Goal: Task Accomplishment & Management: Contribute content

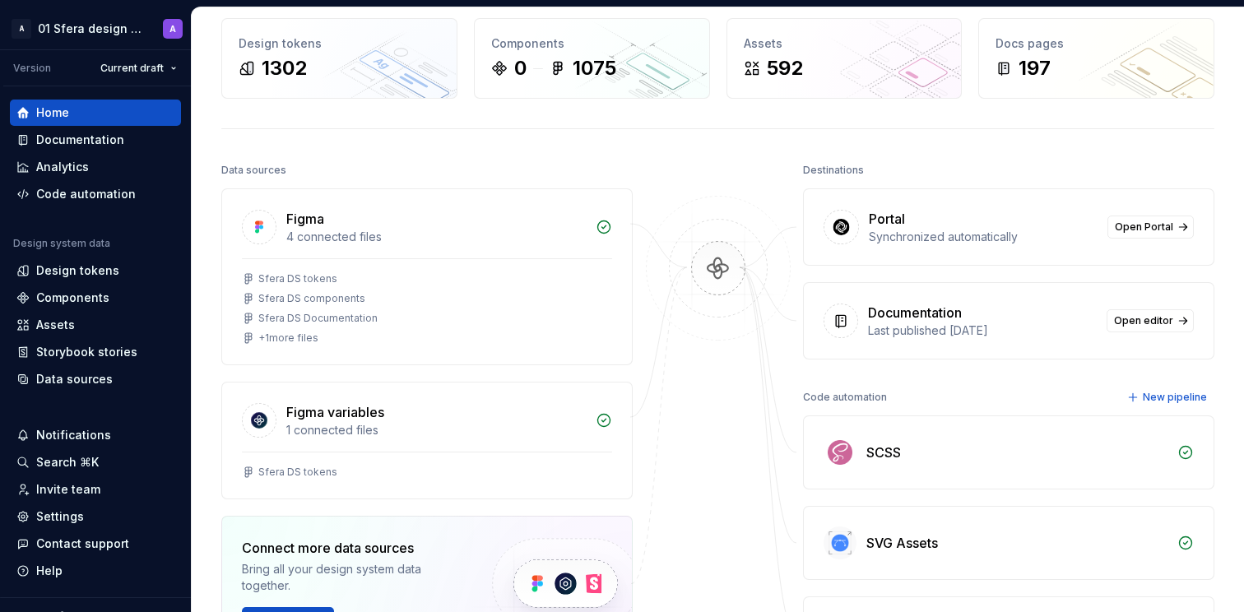
scroll to position [96, 0]
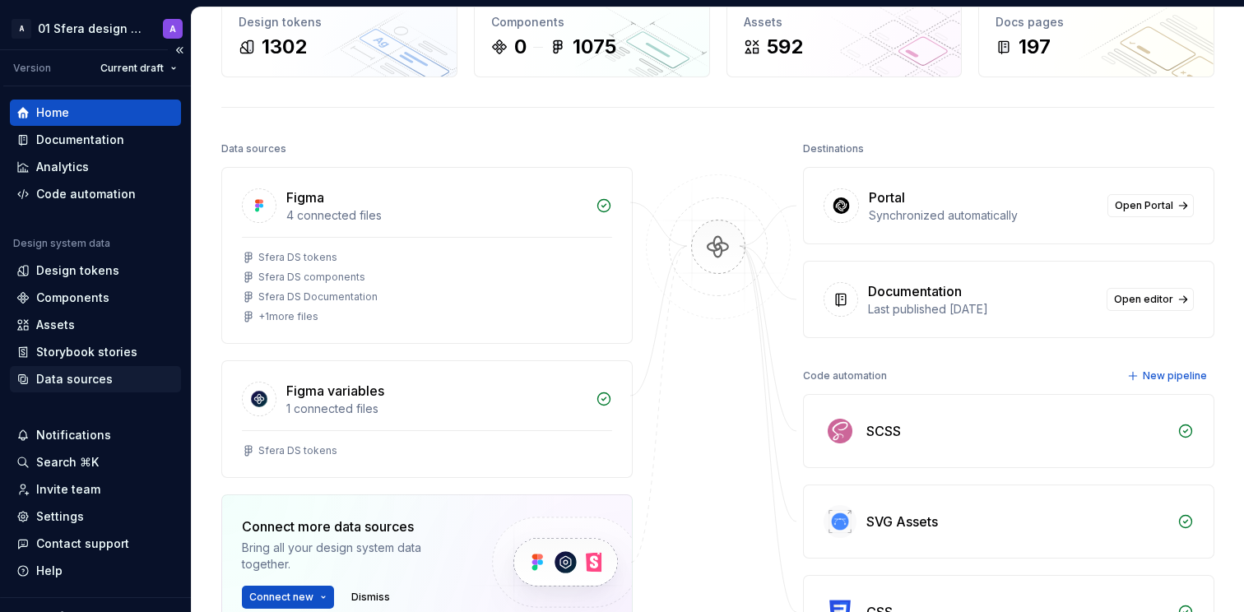
click at [66, 380] on div "Data sources" at bounding box center [74, 379] width 77 height 16
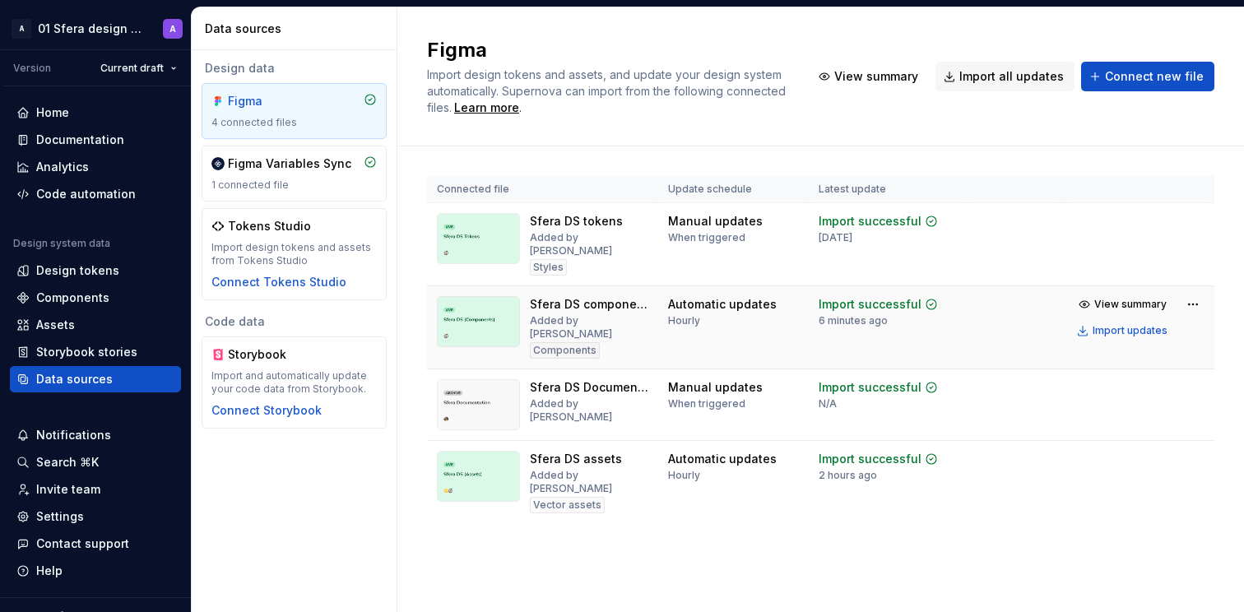
click at [584, 296] on div "Sfera DS components" at bounding box center [589, 304] width 118 height 16
click at [640, 121] on div "Figma Import design tokens and assets, and update your design system automatica…" at bounding box center [820, 76] width 846 height 139
click at [141, 25] on html "A 01 Sfera design system A Version Current draft Home Documentation Analytics C…" at bounding box center [622, 306] width 1244 height 612
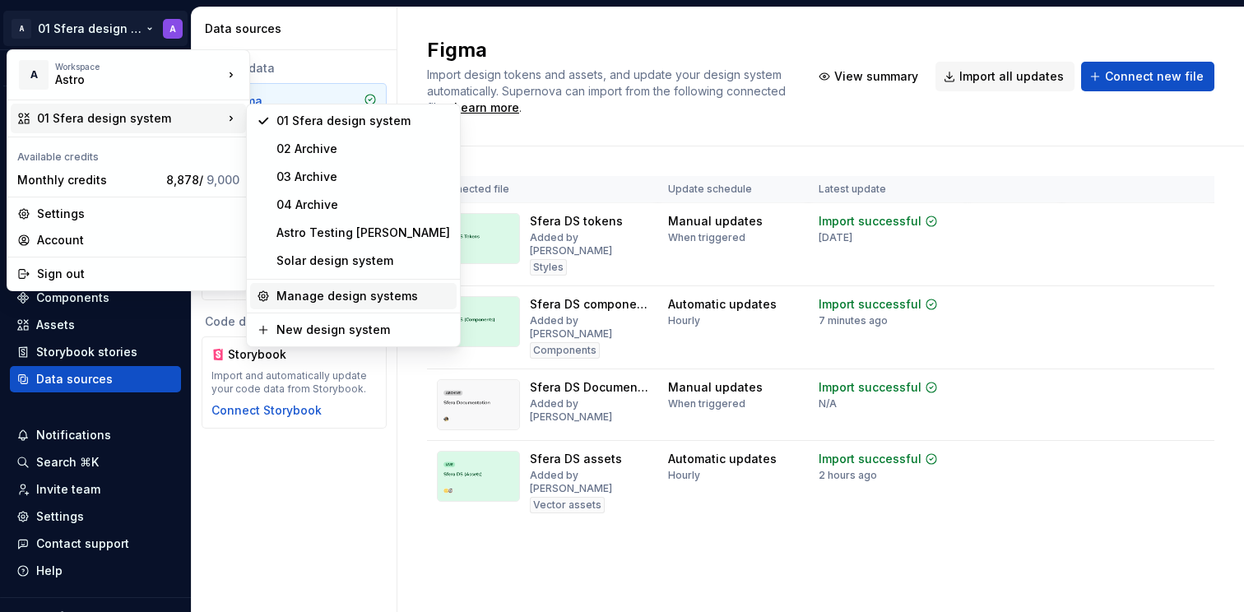
click at [373, 297] on div "Manage design systems" at bounding box center [363, 296] width 174 height 16
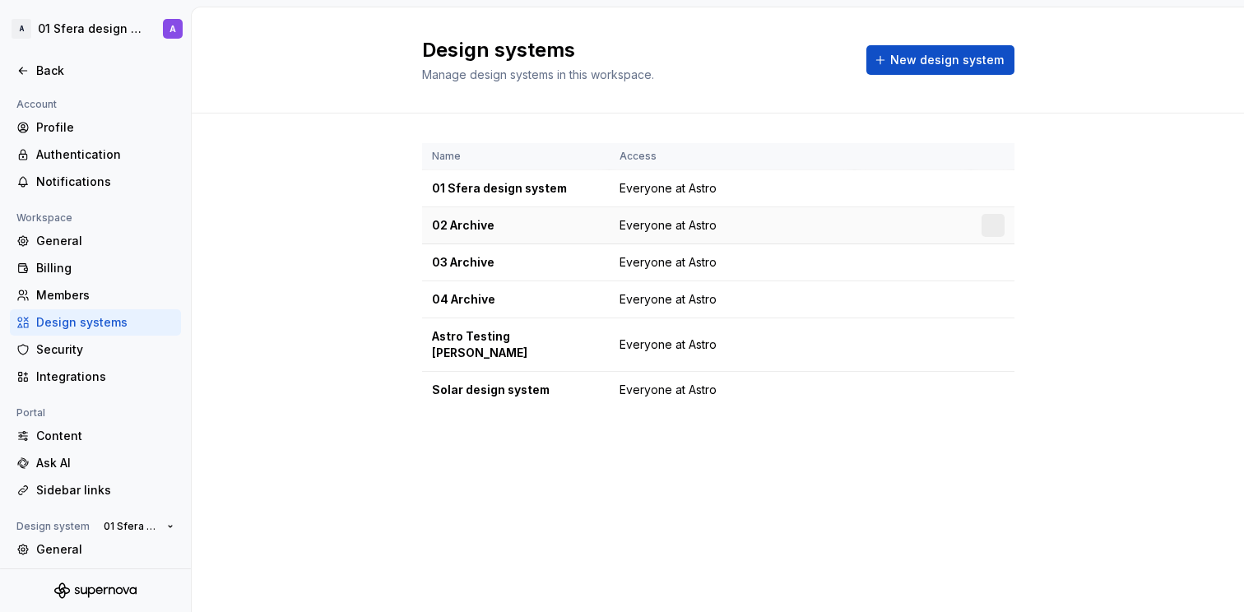
click at [993, 231] on div at bounding box center [992, 225] width 23 height 23
click at [846, 222] on td "Everyone at Astro" at bounding box center [732, 225] width 245 height 37
click at [992, 372] on html "A 01 Sfera design system A Back Account Profile Authentication Notifications Wo…" at bounding box center [622, 306] width 1244 height 612
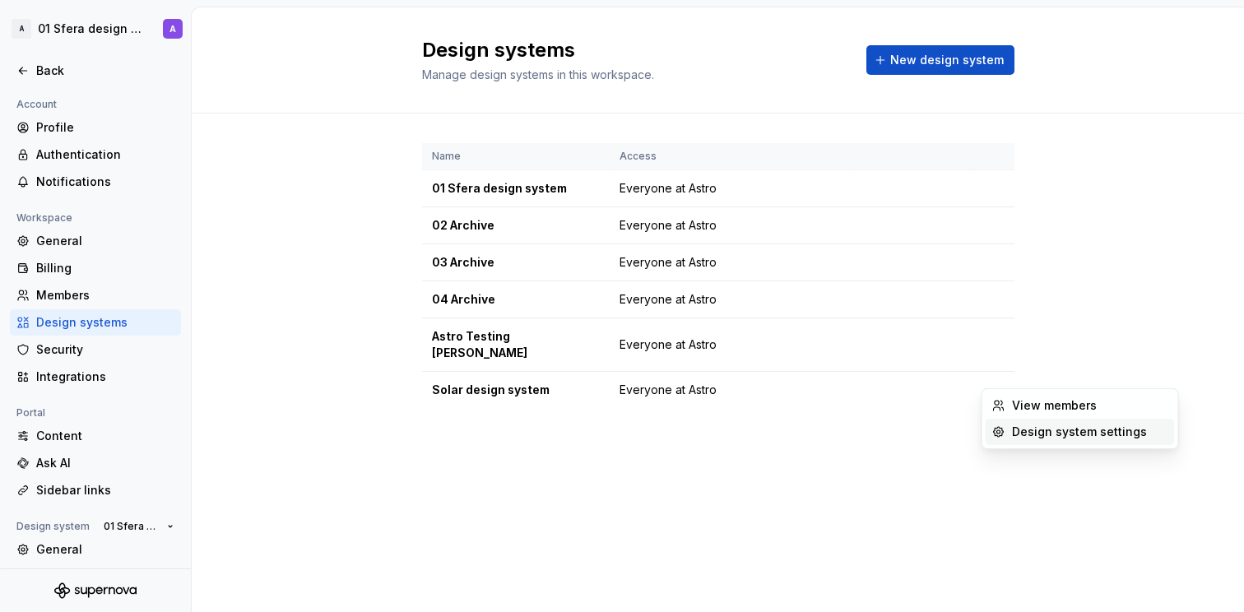
click at [1031, 429] on div "Design system settings" at bounding box center [1090, 432] width 156 height 16
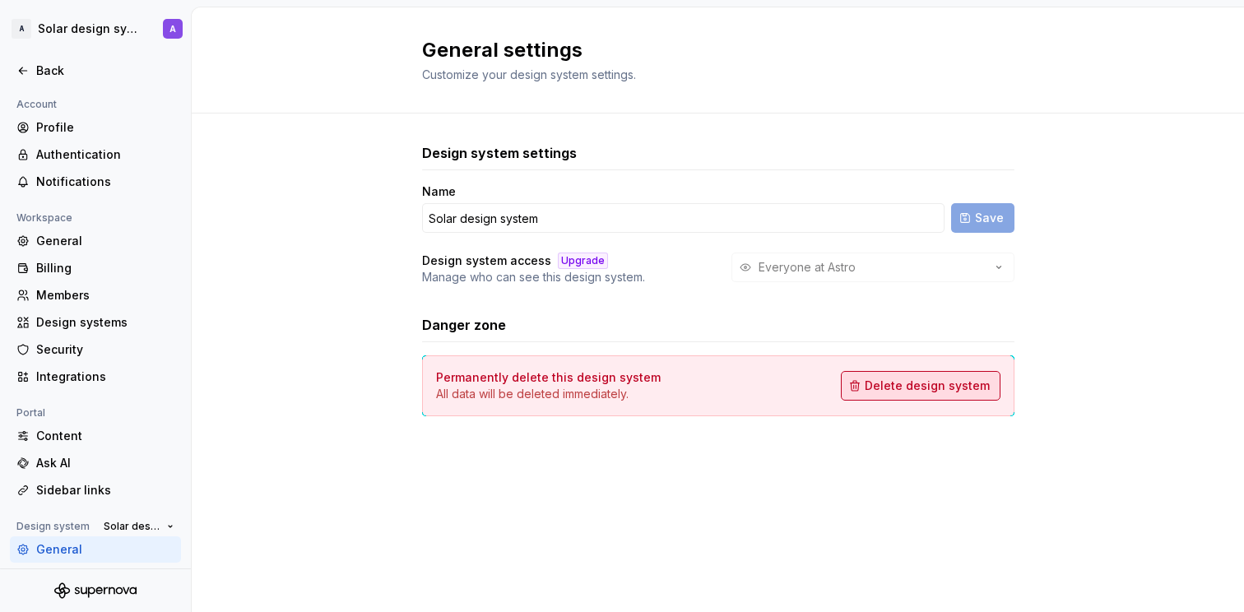
click at [914, 386] on span "Delete design system" at bounding box center [927, 386] width 125 height 16
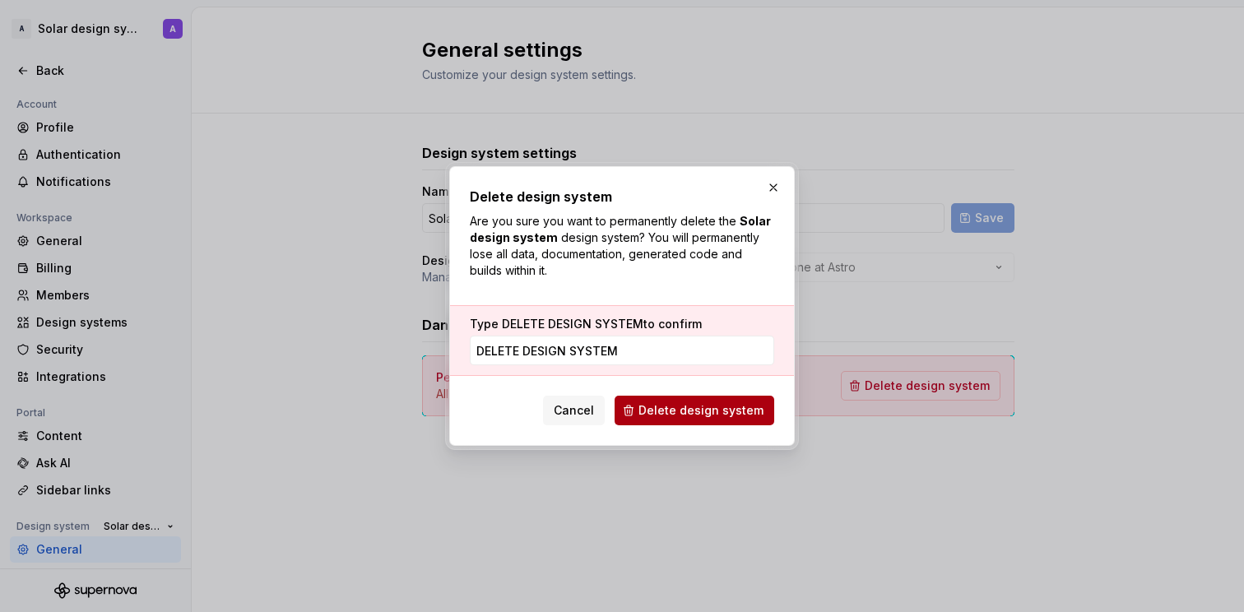
type input "DELETE DESIGN SYSTEM"
click at [699, 415] on span "Delete design system" at bounding box center [700, 410] width 125 height 16
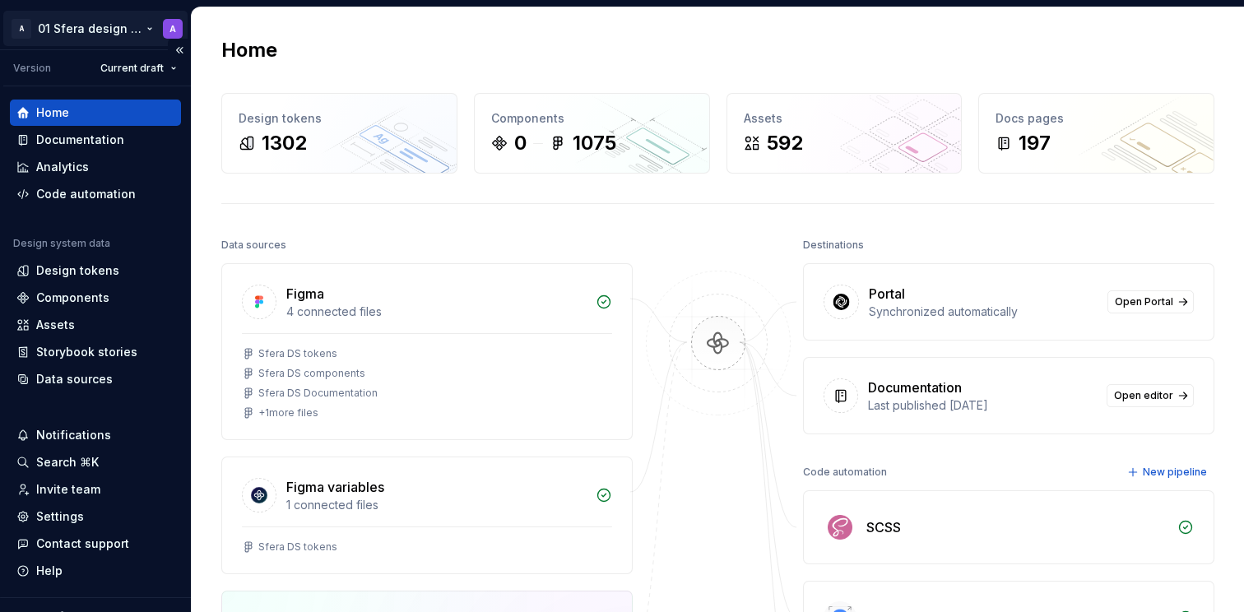
click at [115, 26] on html "A 01 Sfera design system A Version Current draft Home Documentation Analytics C…" at bounding box center [622, 306] width 1244 height 612
click at [489, 222] on html "A 01 Sfera design system A Version Current draft Home Documentation Analytics C…" at bounding box center [622, 306] width 1244 height 612
click at [87, 261] on div "Design tokens" at bounding box center [95, 270] width 171 height 26
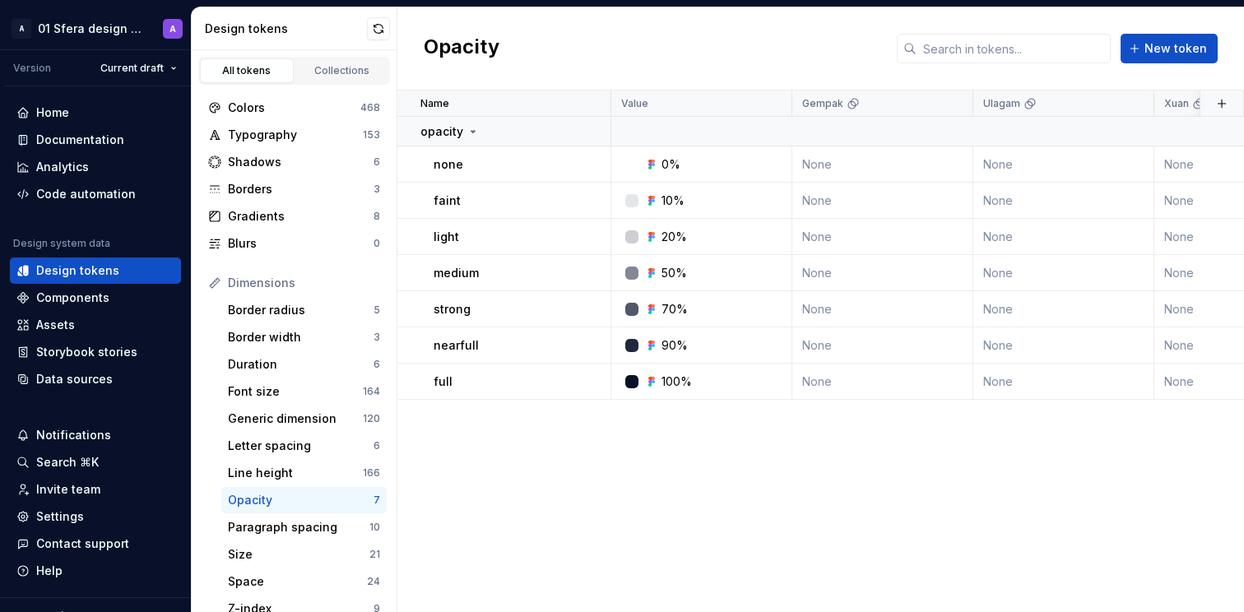
scroll to position [81, 0]
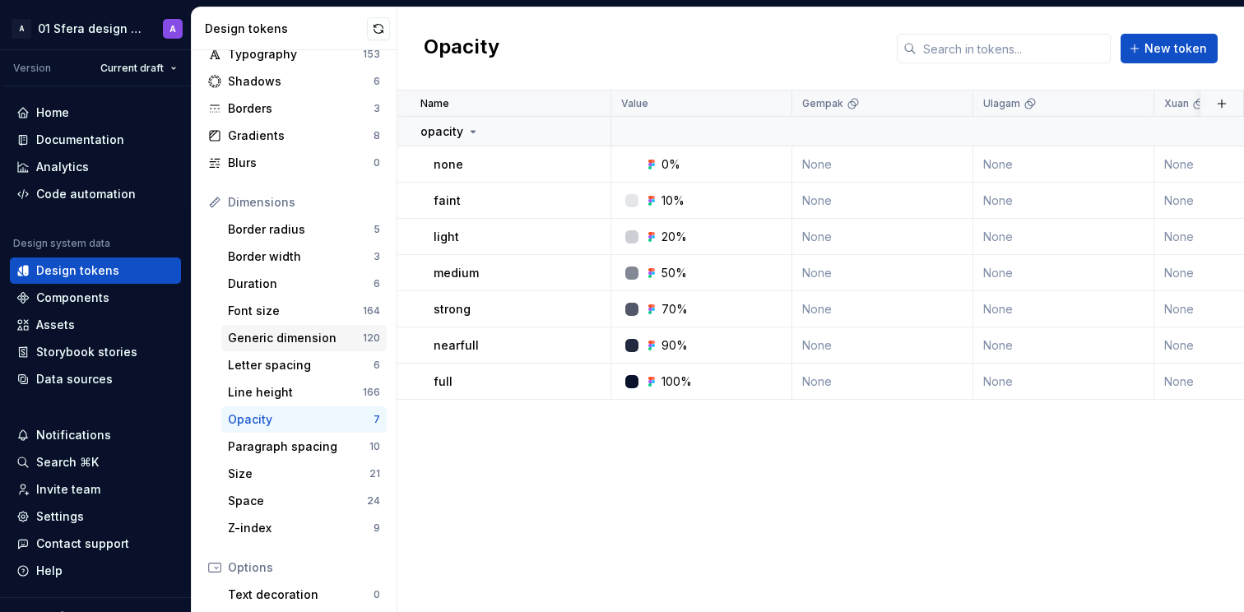
click at [286, 339] on div "Generic dimension" at bounding box center [295, 338] width 135 height 16
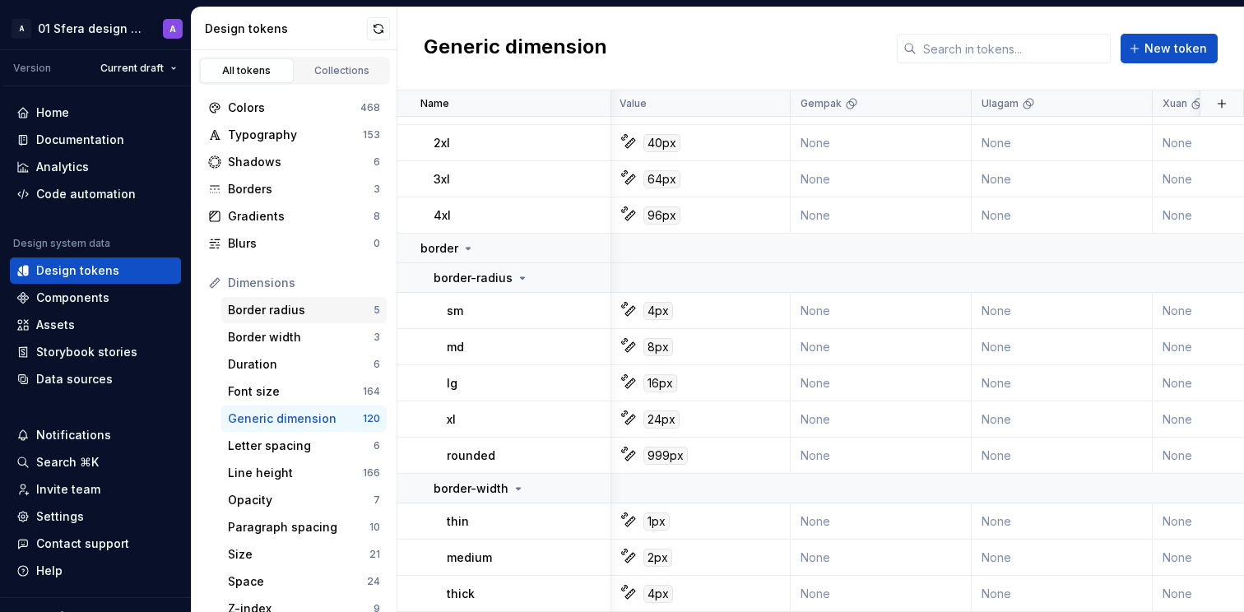
click at [294, 308] on div "Border radius" at bounding box center [301, 310] width 146 height 16
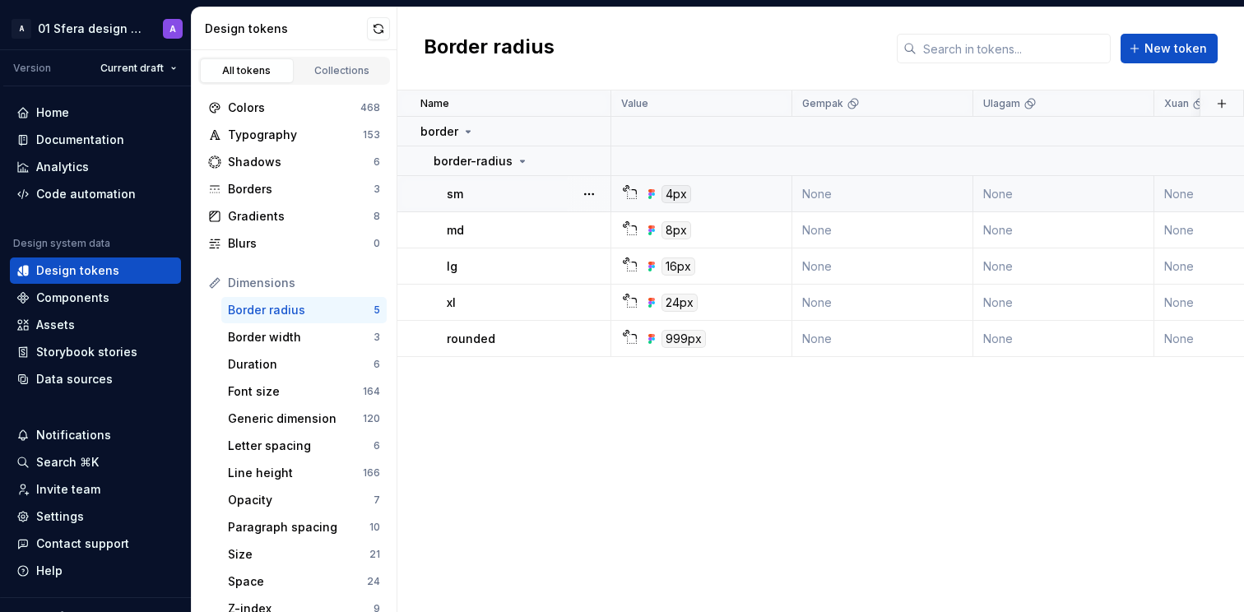
click at [722, 188] on div "4px" at bounding box center [706, 194] width 169 height 18
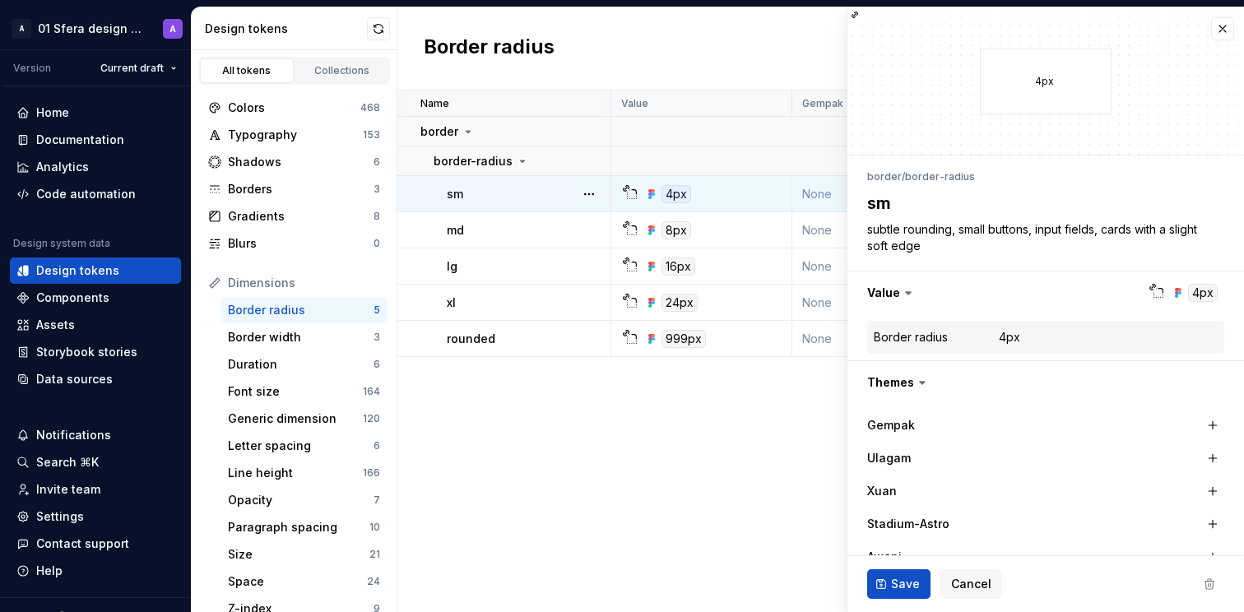
click at [674, 197] on div "4px" at bounding box center [676, 194] width 30 height 18
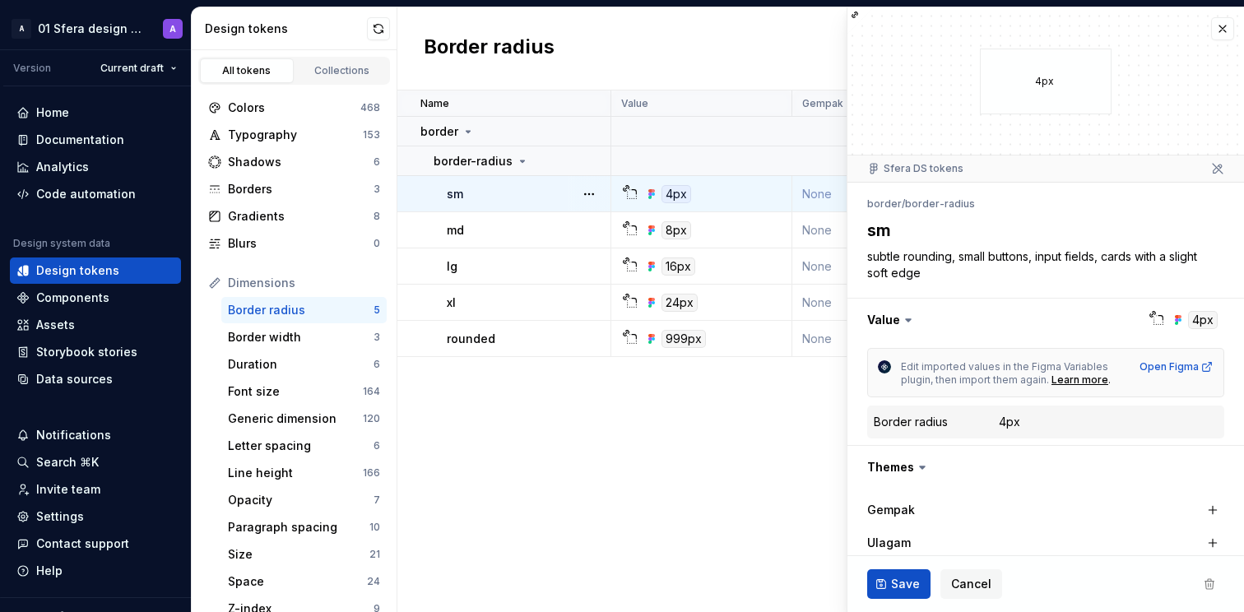
type textarea "*"
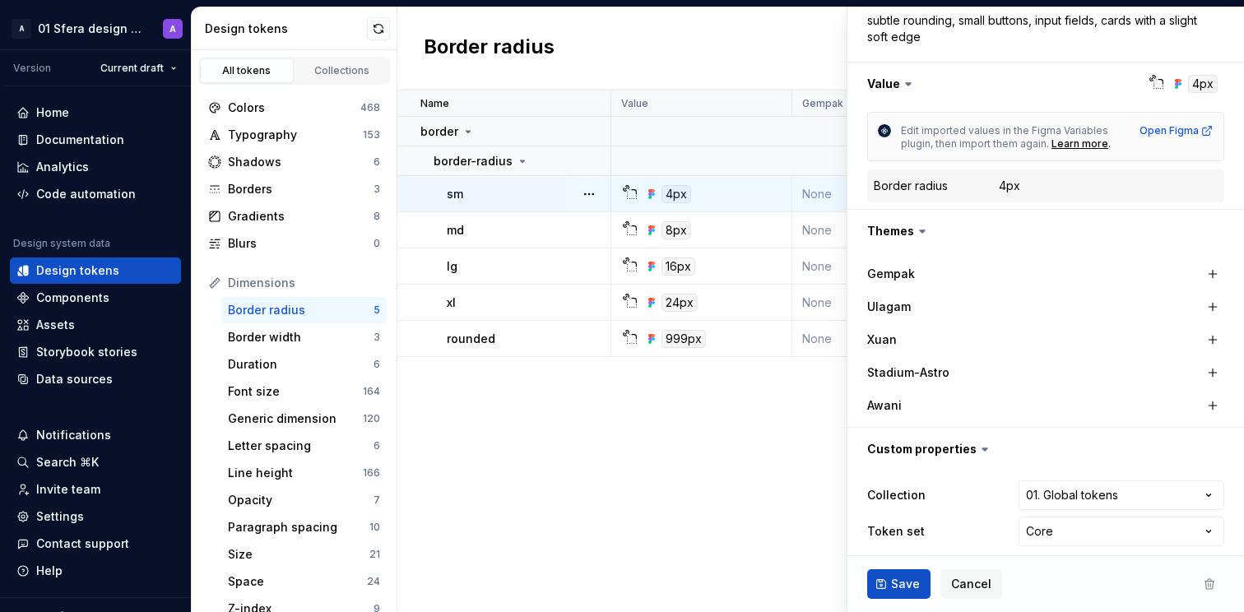
scroll to position [248, 0]
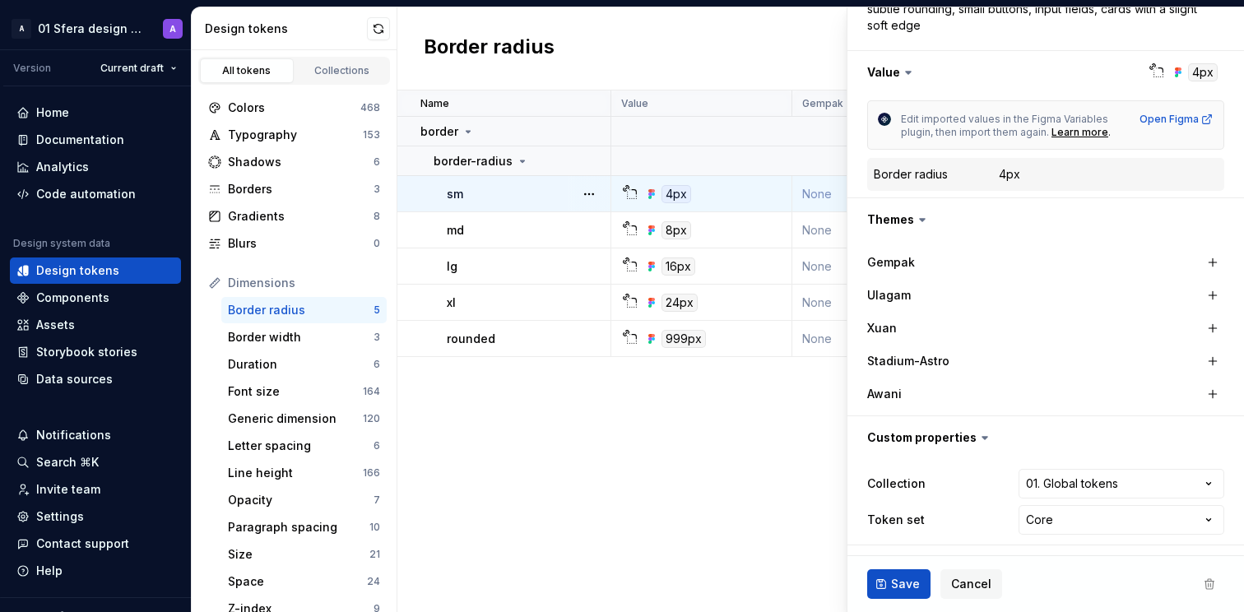
click at [596, 503] on div "Name Value Gempak Ulagam Xuan Stadium-Astro Awani Collection Token set Descript…" at bounding box center [820, 351] width 846 height 522
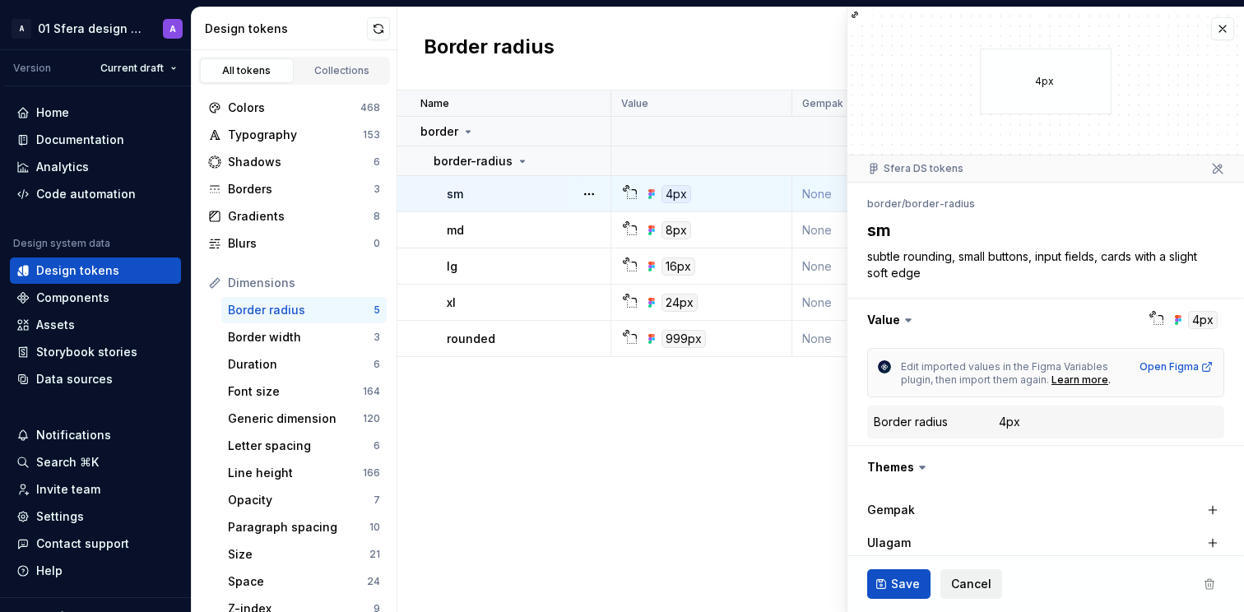
click at [968, 582] on span "Cancel" at bounding box center [971, 584] width 40 height 16
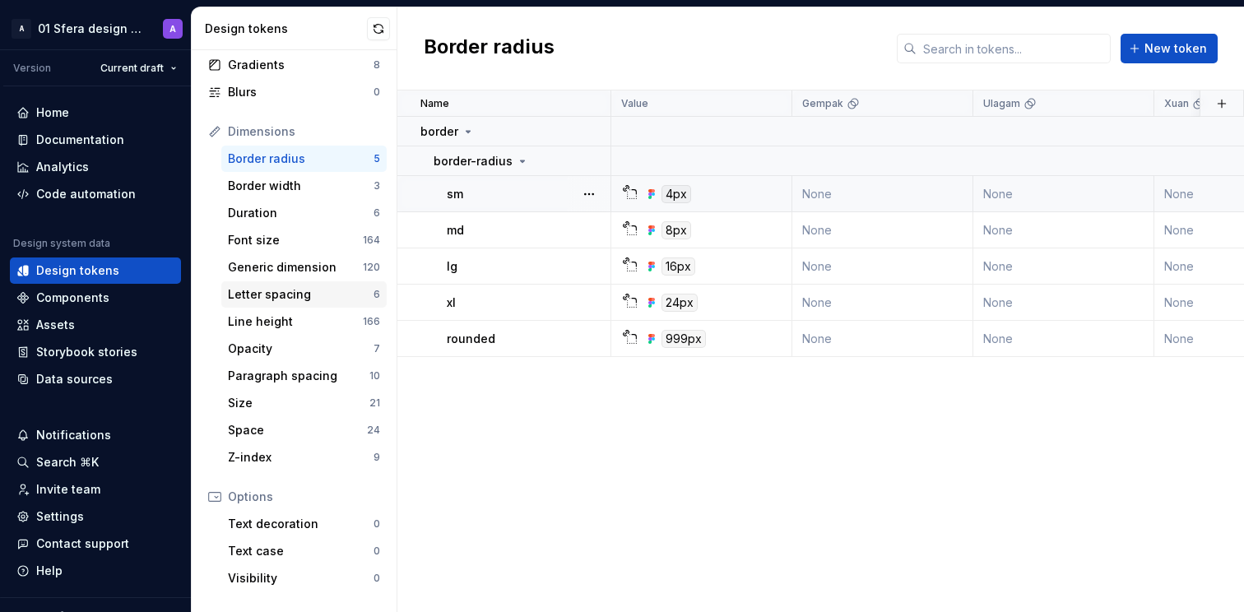
scroll to position [137, 0]
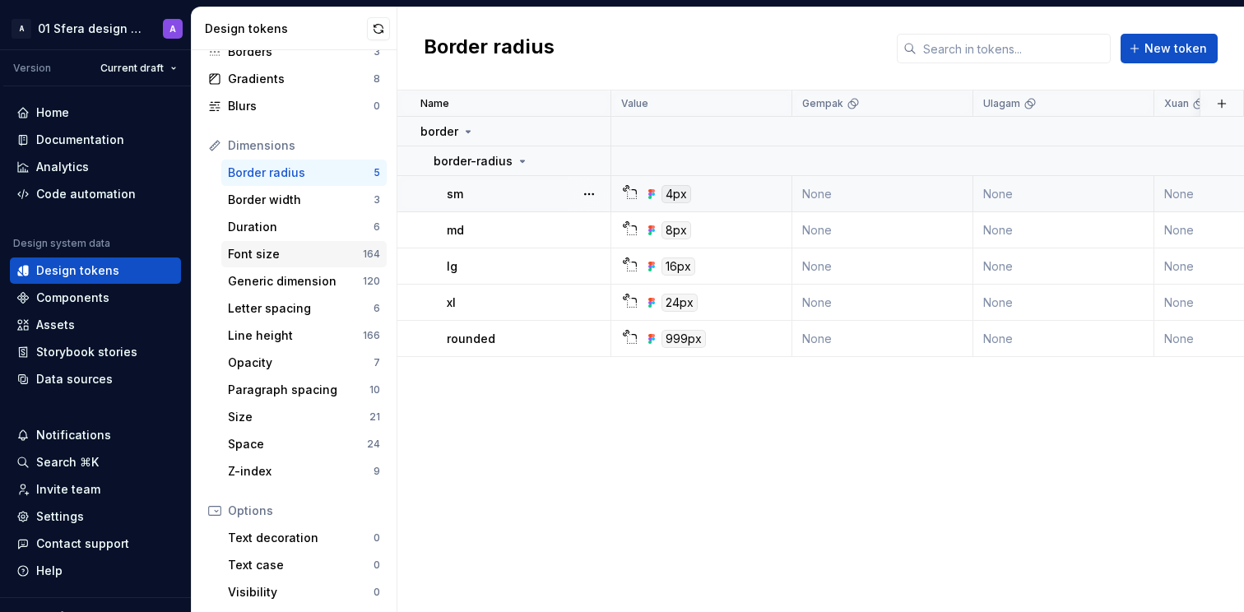
click at [315, 255] on div "Font size" at bounding box center [295, 254] width 135 height 16
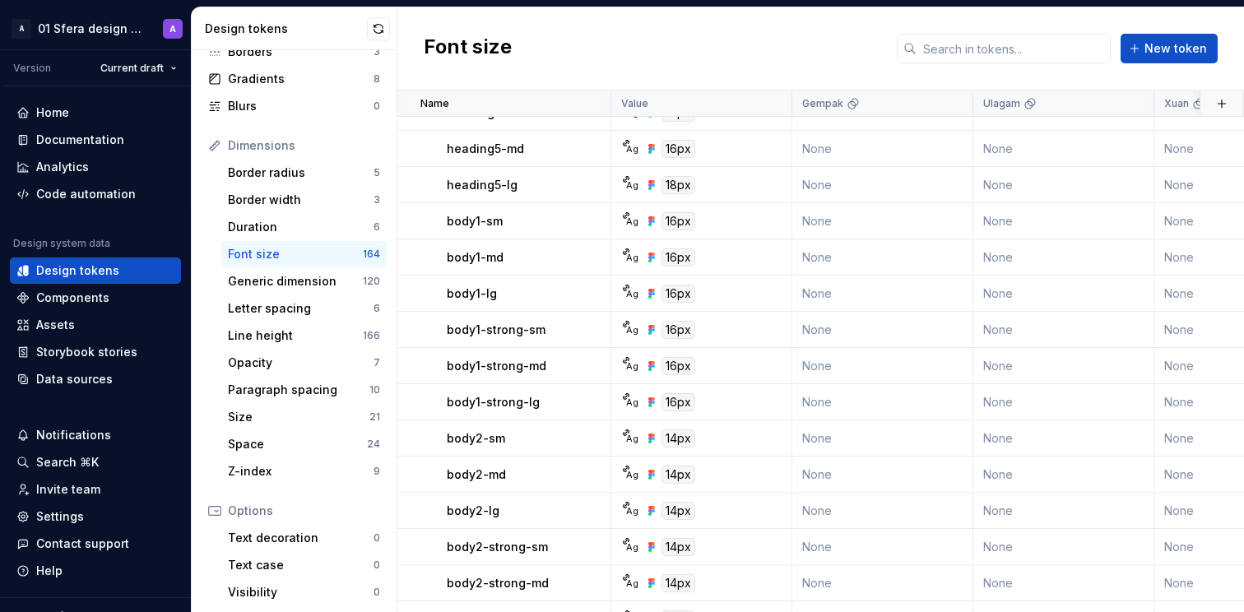
scroll to position [4111, 0]
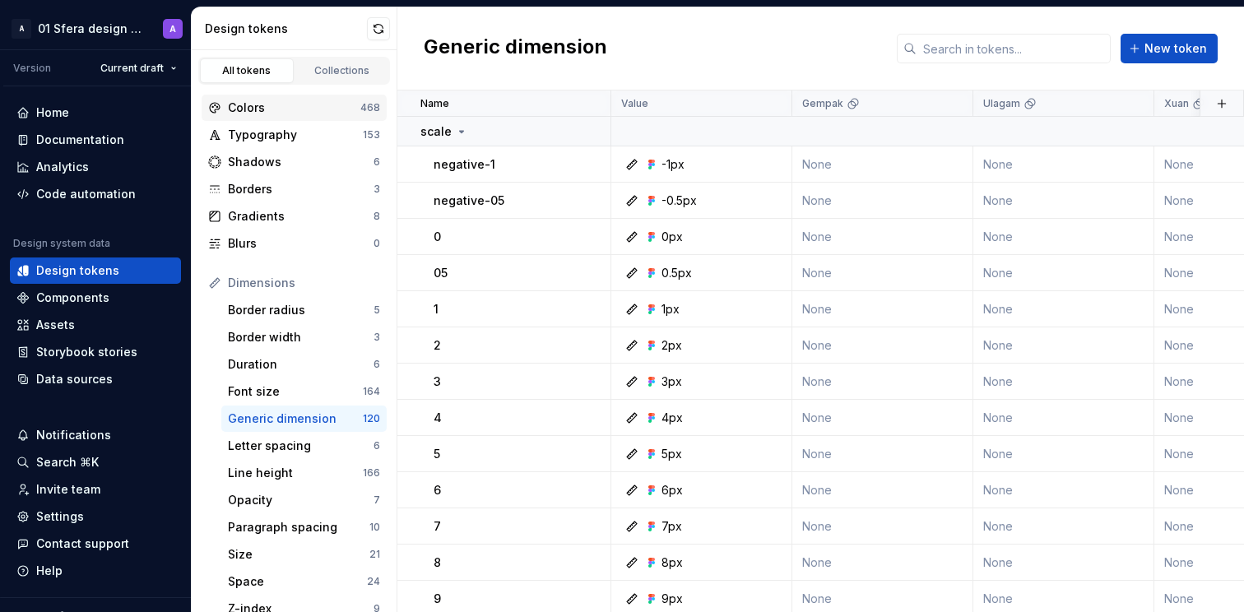
click at [319, 101] on div "Colors" at bounding box center [294, 108] width 132 height 16
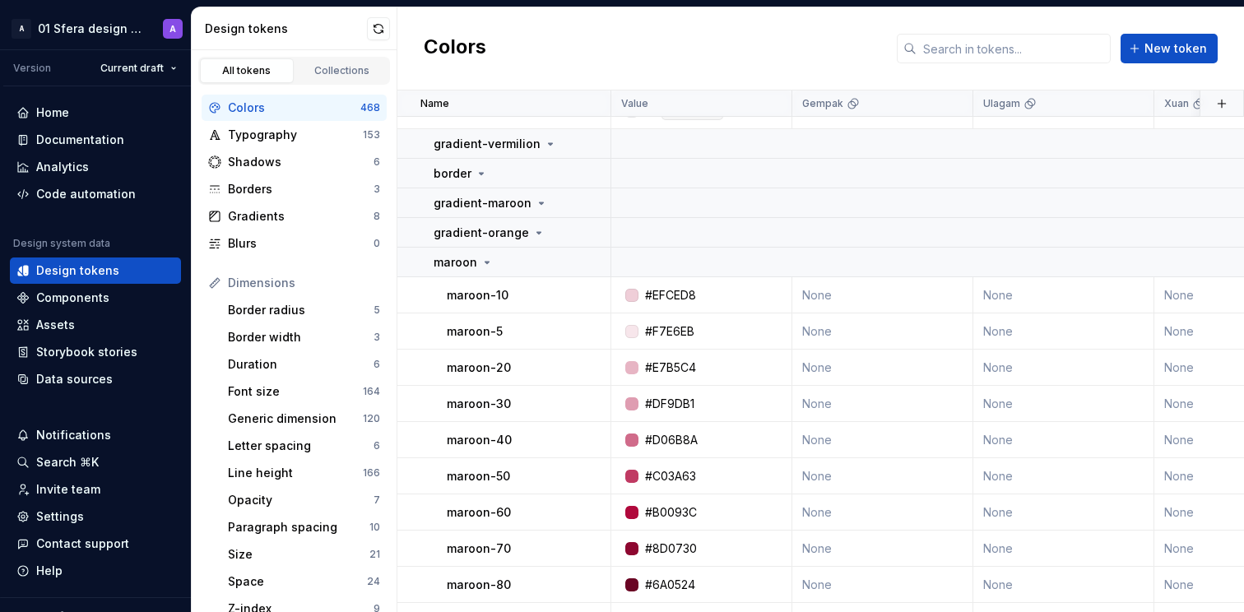
scroll to position [13552, 0]
click at [484, 262] on icon at bounding box center [486, 261] width 13 height 13
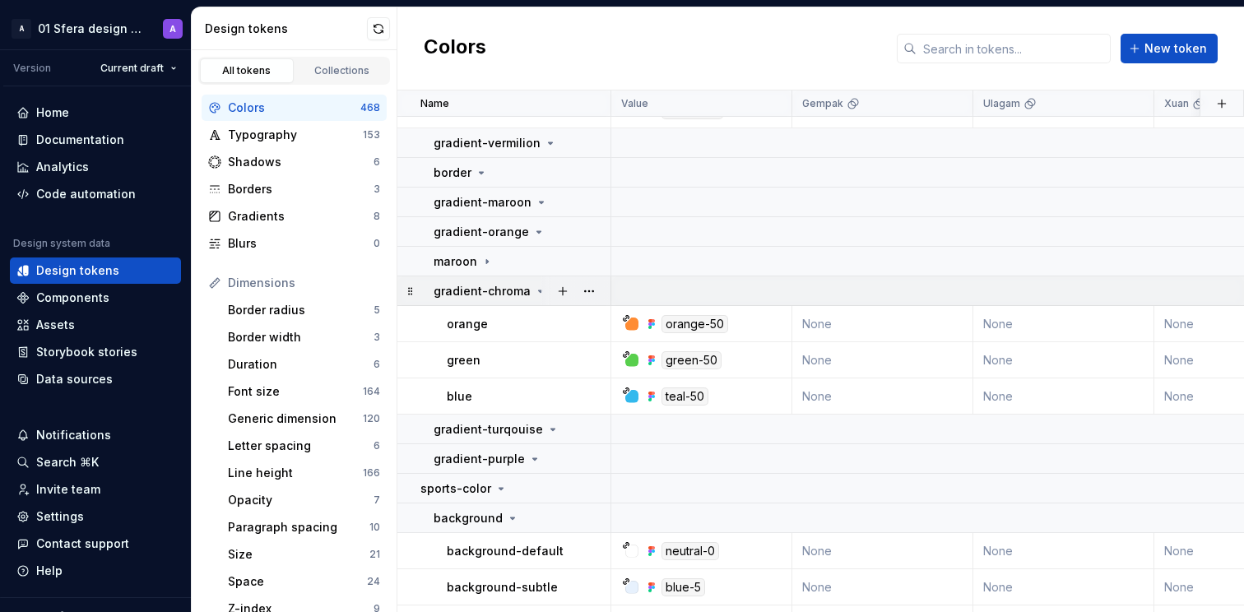
click at [527, 300] on td "gradient-chroma" at bounding box center [504, 291] width 214 height 30
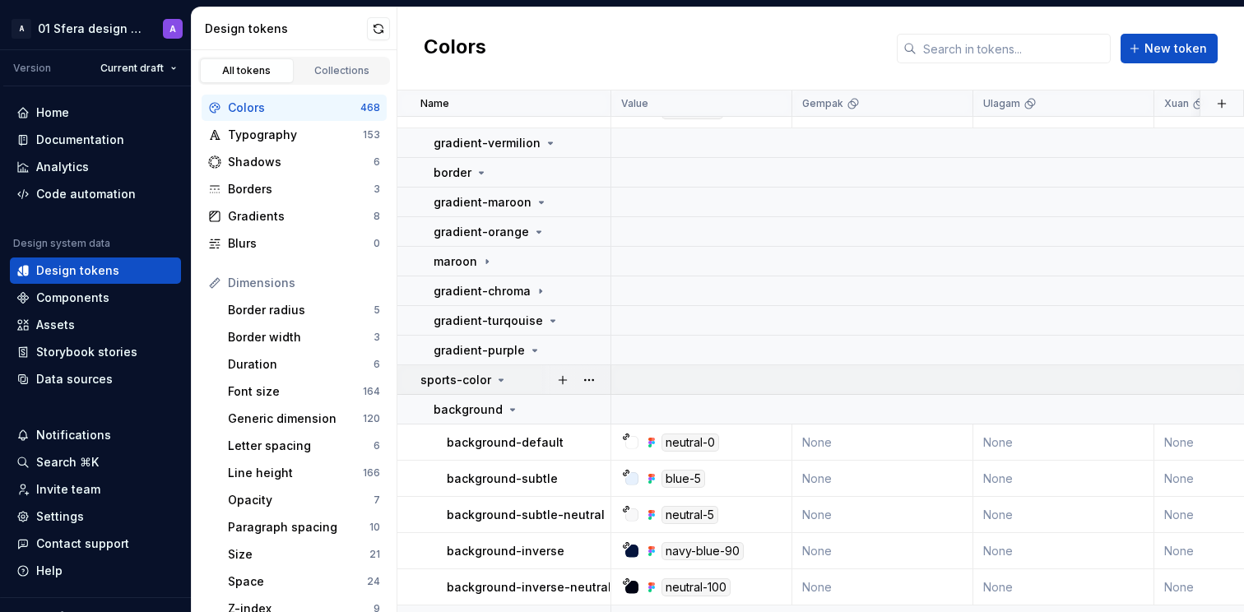
click at [503, 383] on icon at bounding box center [500, 379] width 13 height 13
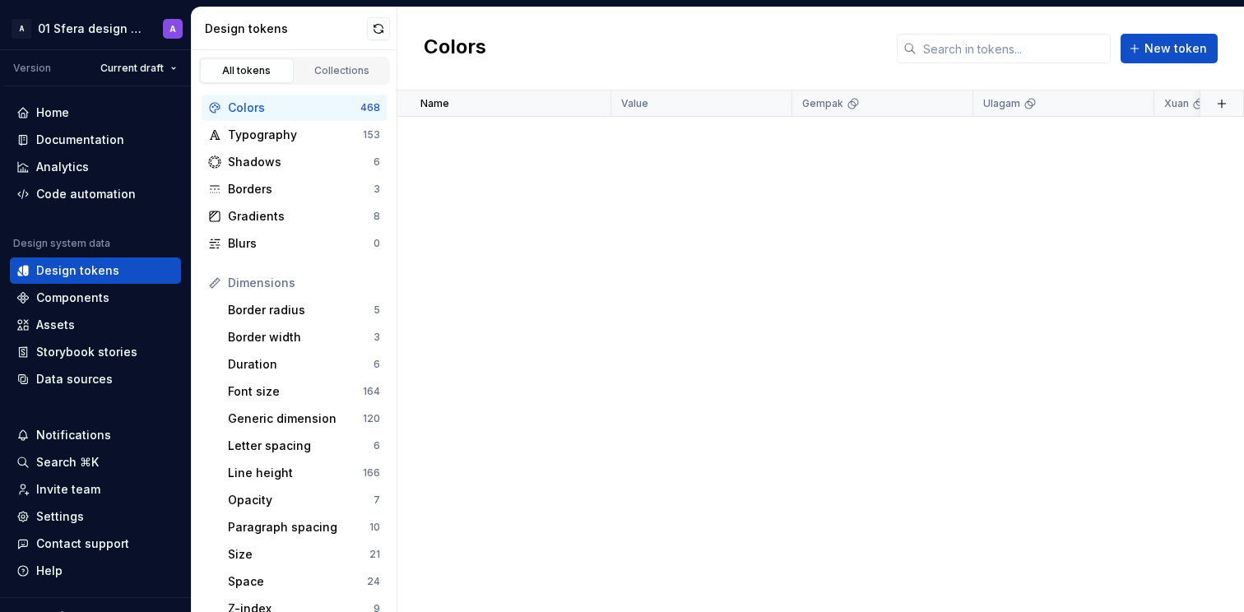
scroll to position [0, 0]
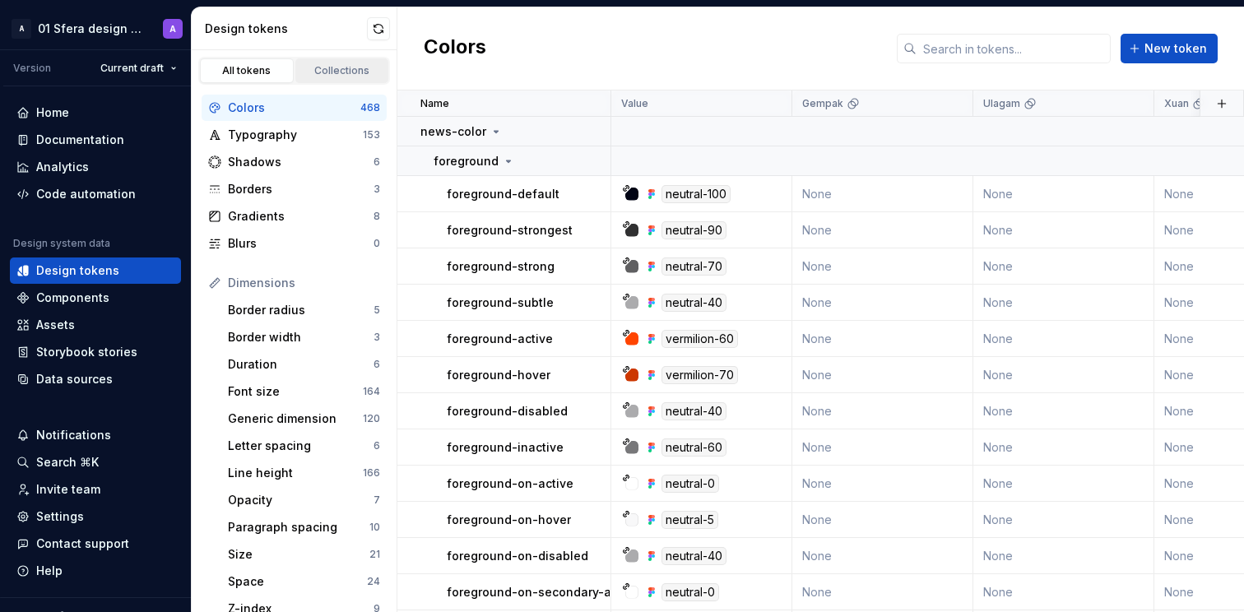
click at [349, 62] on link "Collections" at bounding box center [342, 70] width 94 height 25
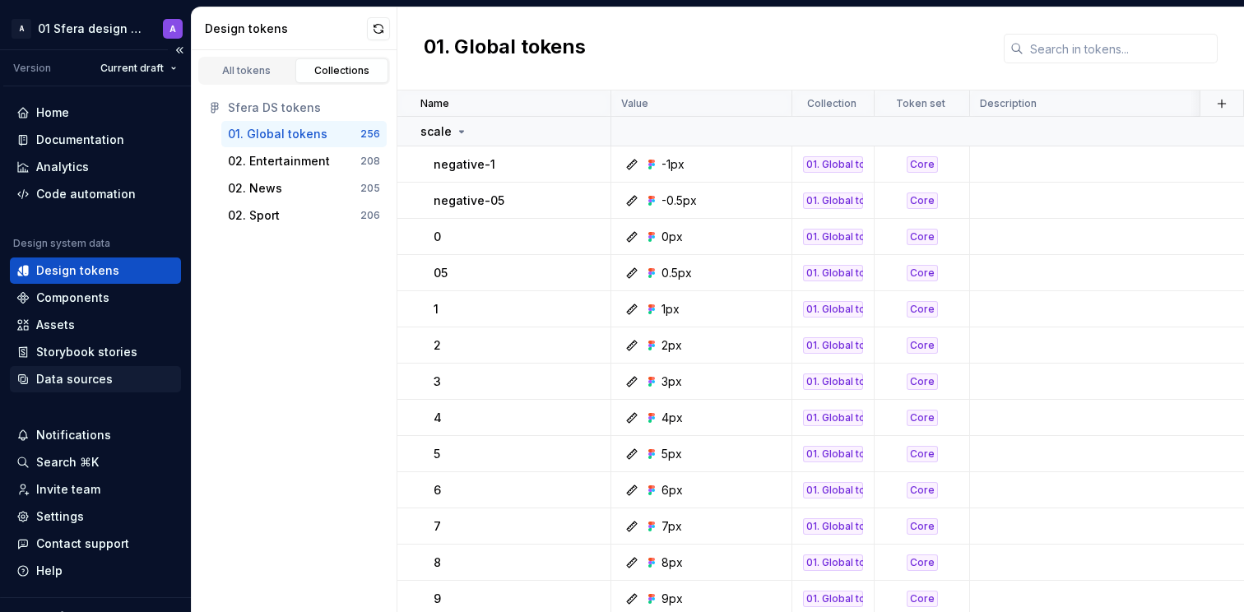
click at [90, 378] on div "Data sources" at bounding box center [74, 379] width 77 height 16
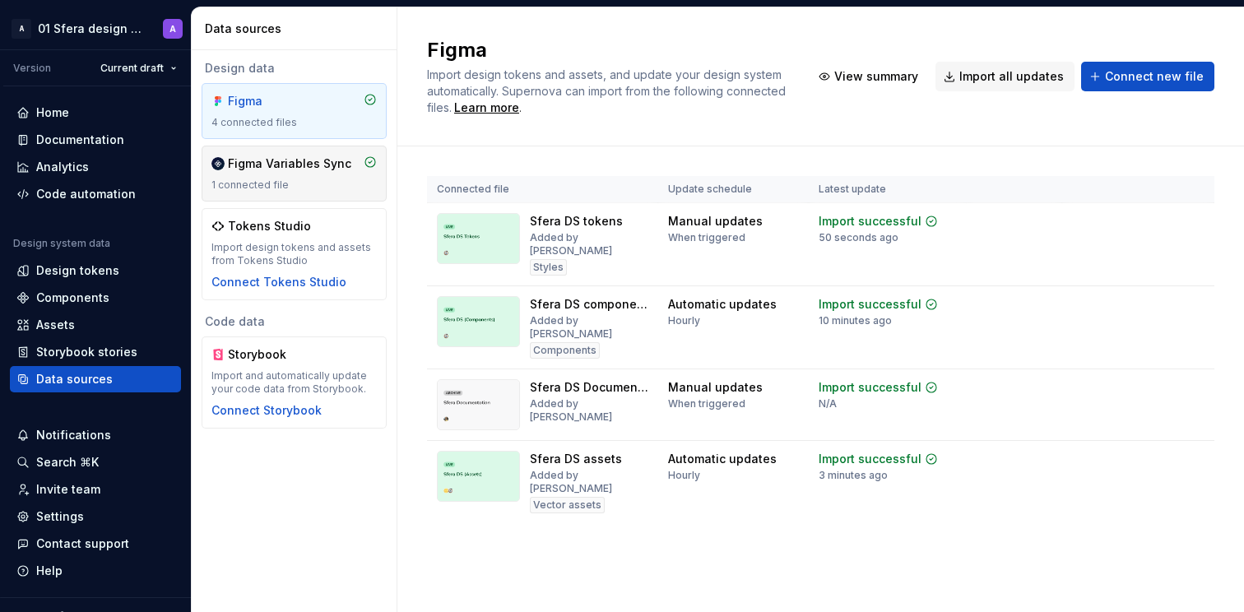
click at [253, 164] on div "Figma Variables Sync" at bounding box center [289, 163] width 123 height 16
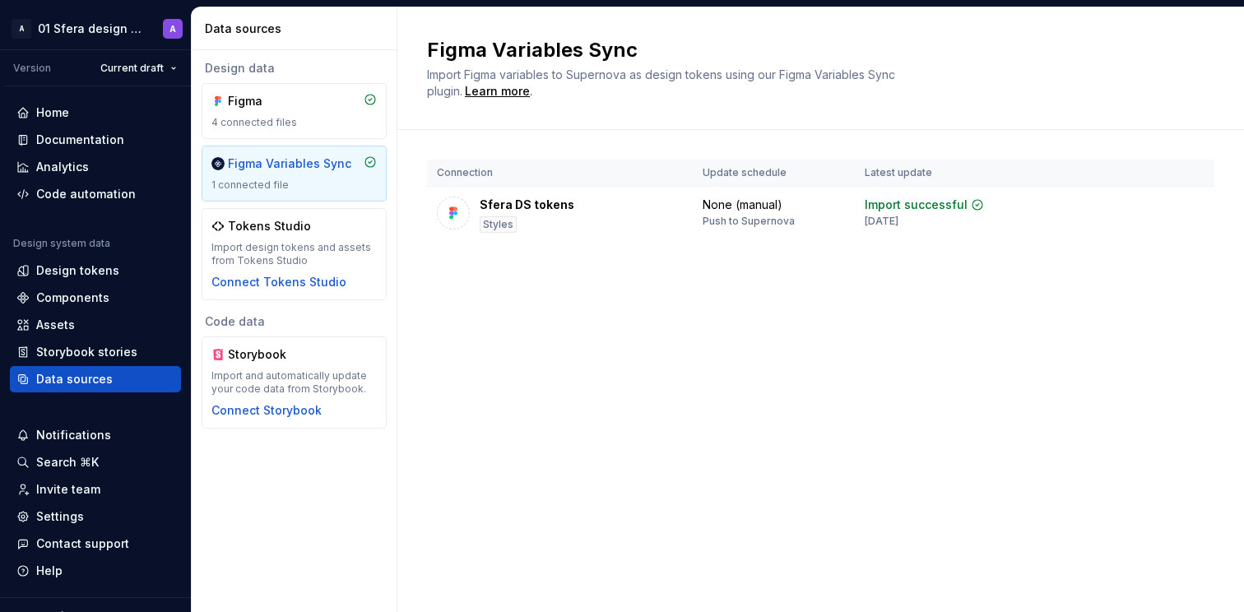
click at [674, 395] on div "Figma Variables Sync Import Figma variables to Supernova as design tokens using…" at bounding box center [820, 309] width 846 height 605
click at [75, 272] on div "Design tokens" at bounding box center [77, 270] width 83 height 16
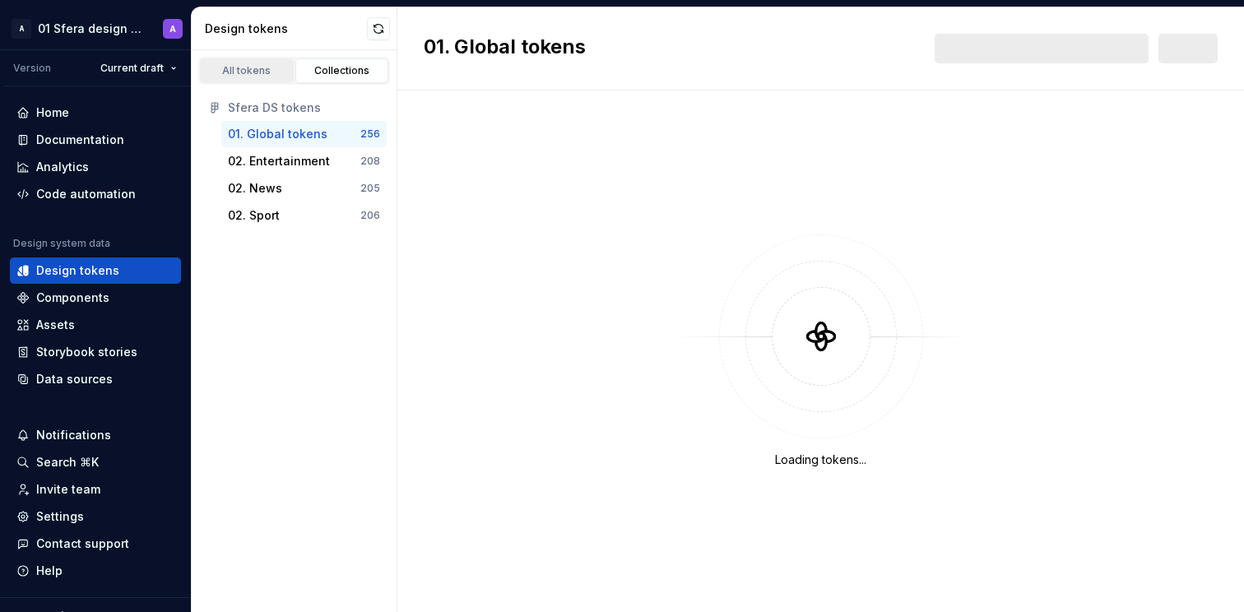
click at [247, 64] on div "All tokens" at bounding box center [247, 70] width 82 height 13
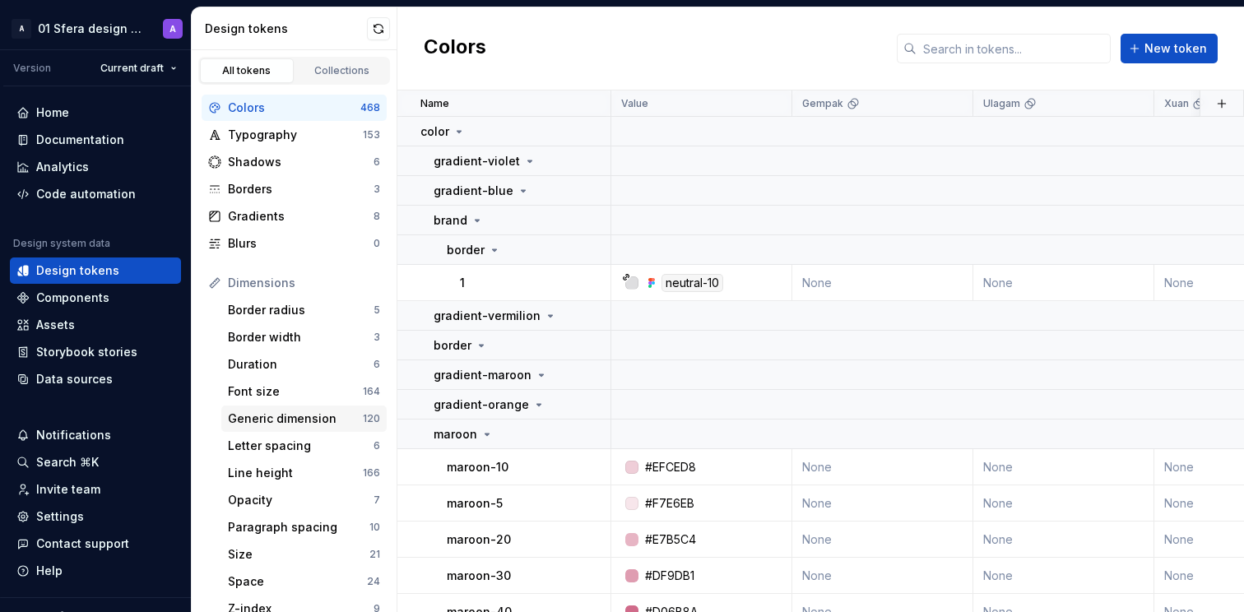
click at [327, 417] on div "Generic dimension" at bounding box center [295, 418] width 135 height 16
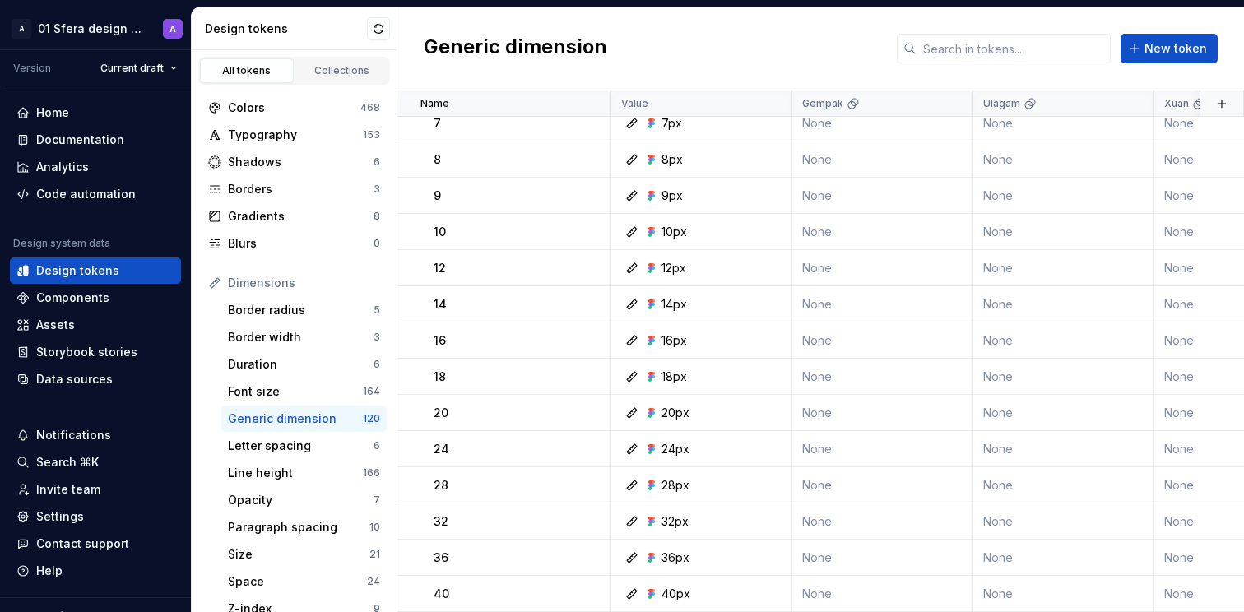
scroll to position [872, 0]
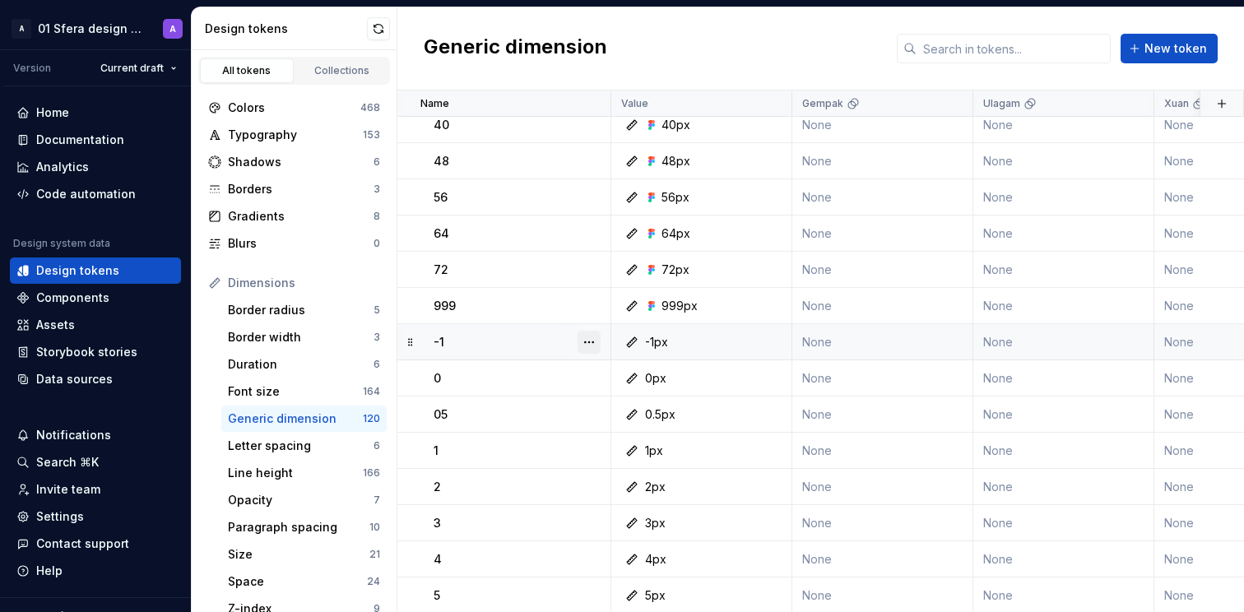
click at [592, 342] on button "button" at bounding box center [588, 342] width 23 height 23
click at [689, 44] on html "A 01 Sfera design system A Version Current draft Home Documentation Analytics C…" at bounding box center [622, 306] width 1244 height 612
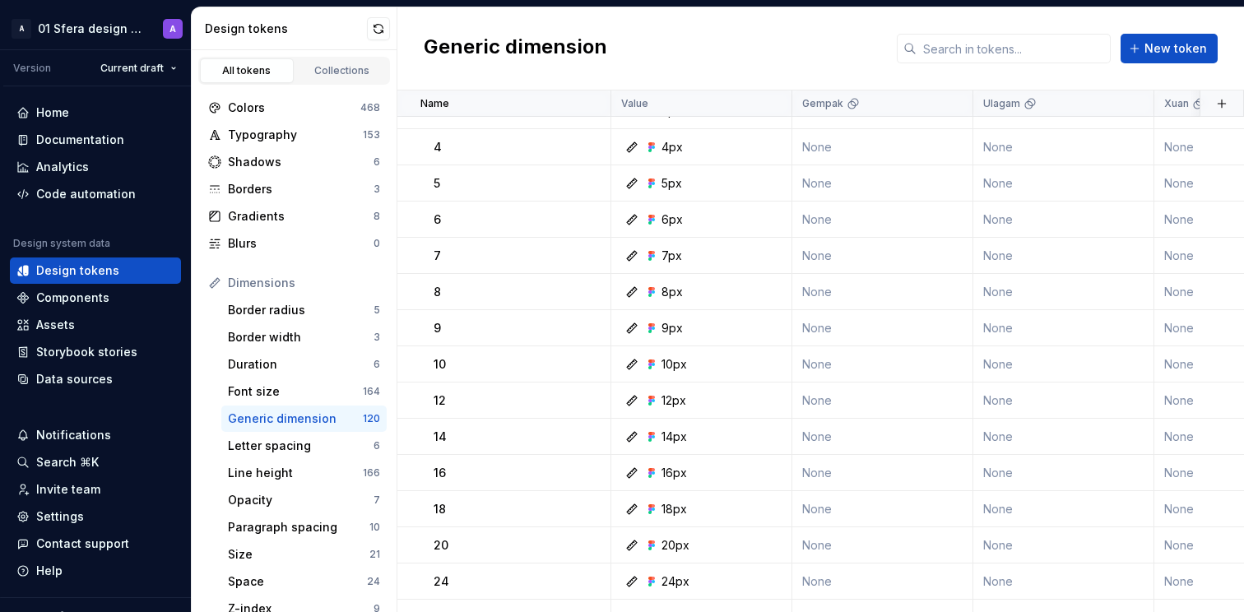
scroll to position [0, 0]
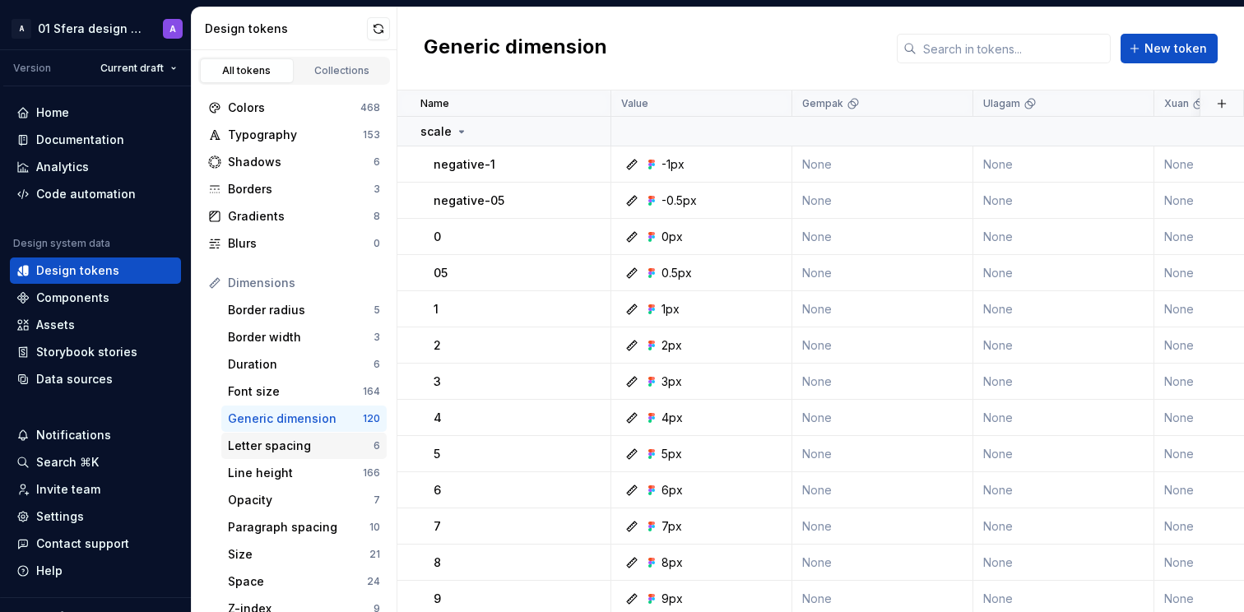
click at [321, 450] on div "Letter spacing" at bounding box center [301, 446] width 146 height 16
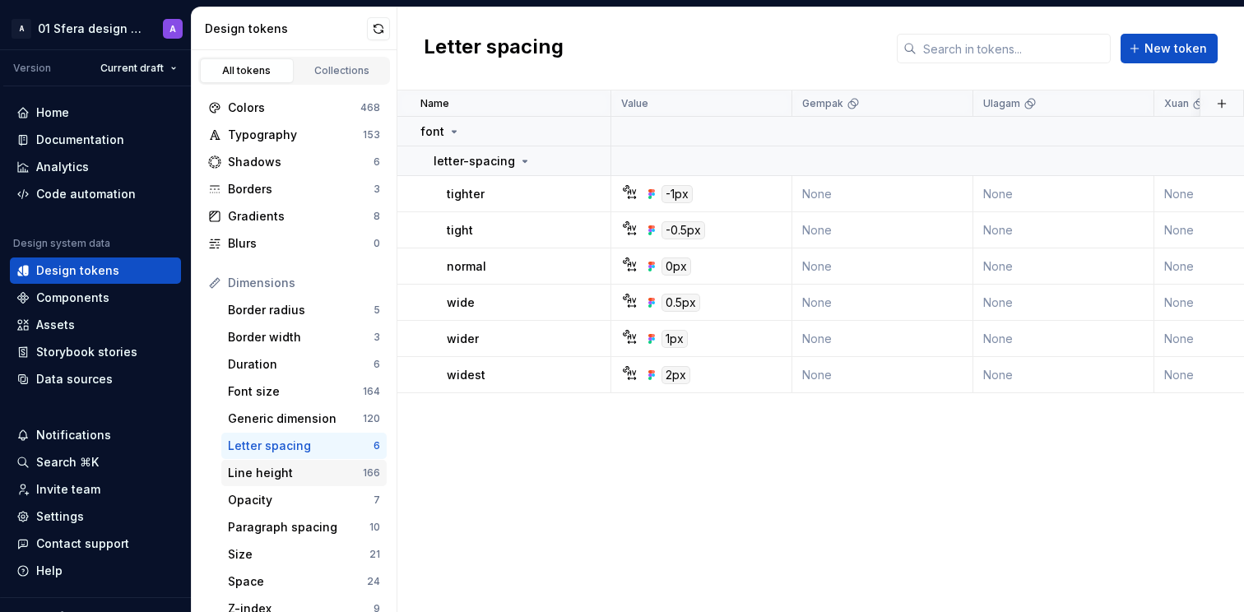
click at [304, 475] on div "Line height" at bounding box center [295, 473] width 135 height 16
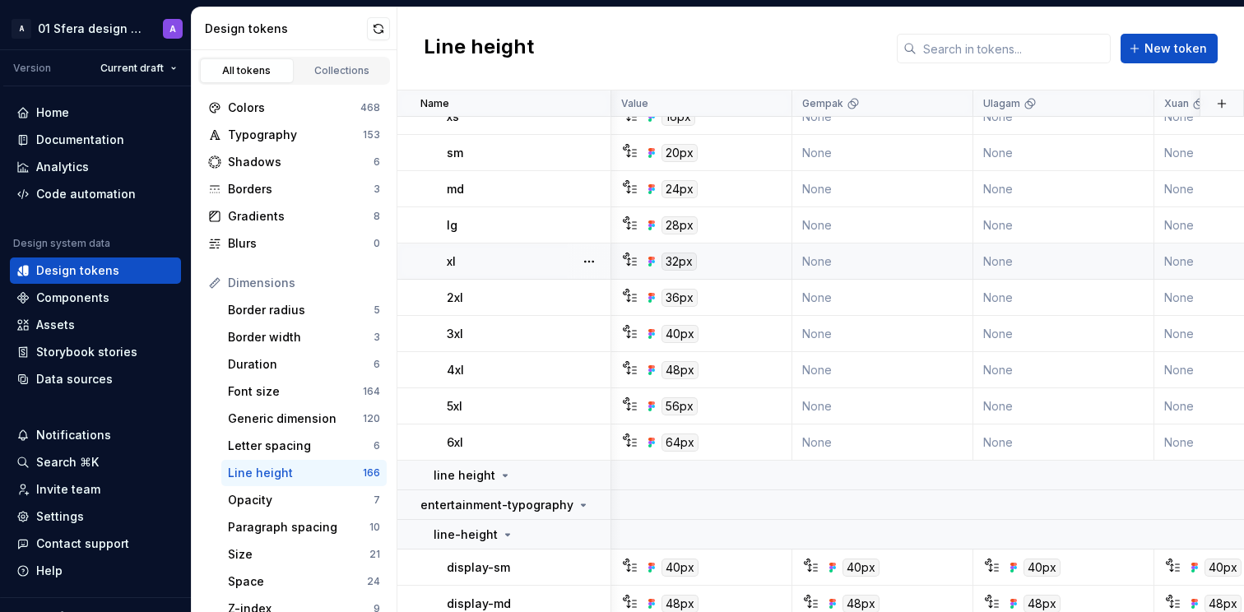
scroll to position [76, 12]
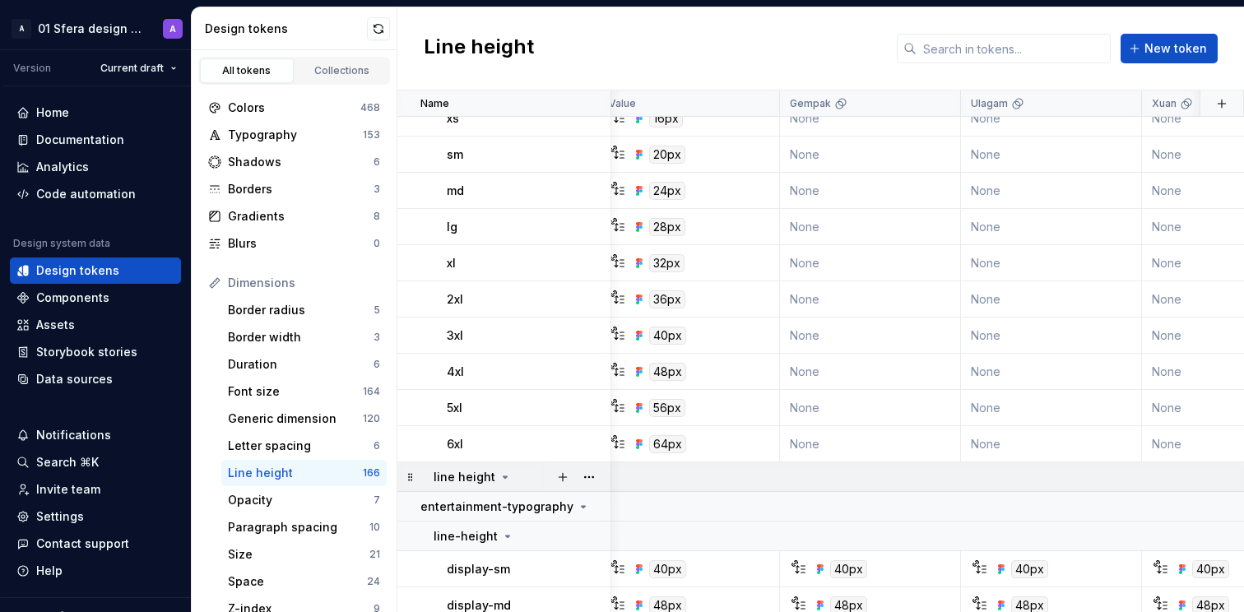
click at [492, 485] on td "line height" at bounding box center [504, 477] width 214 height 30
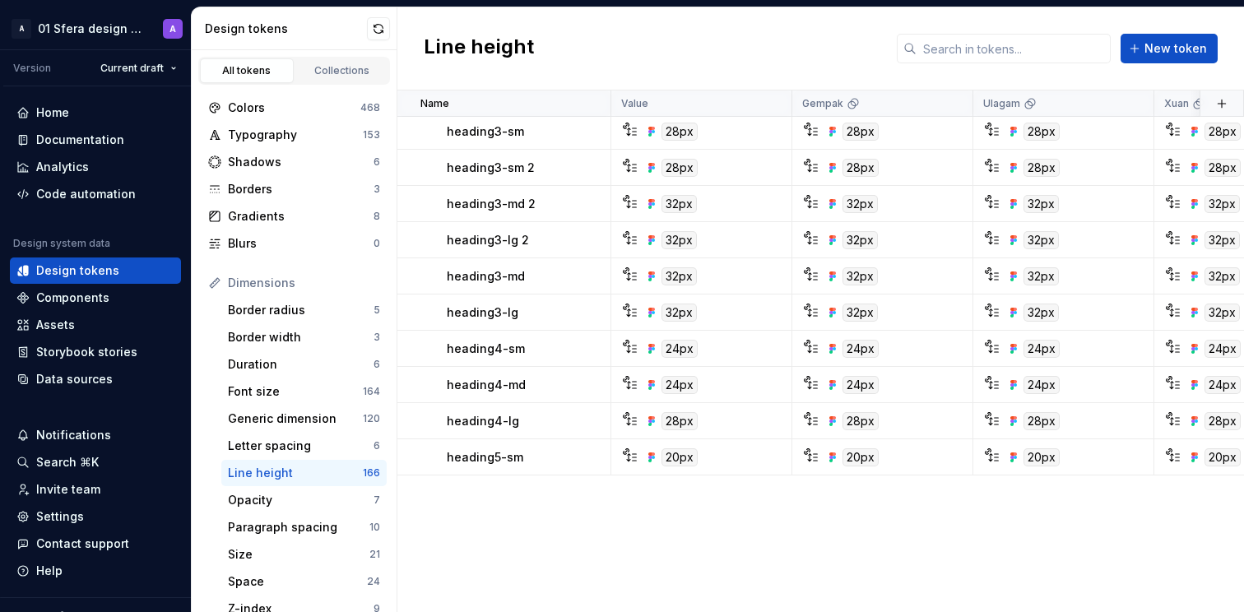
scroll to position [0, 0]
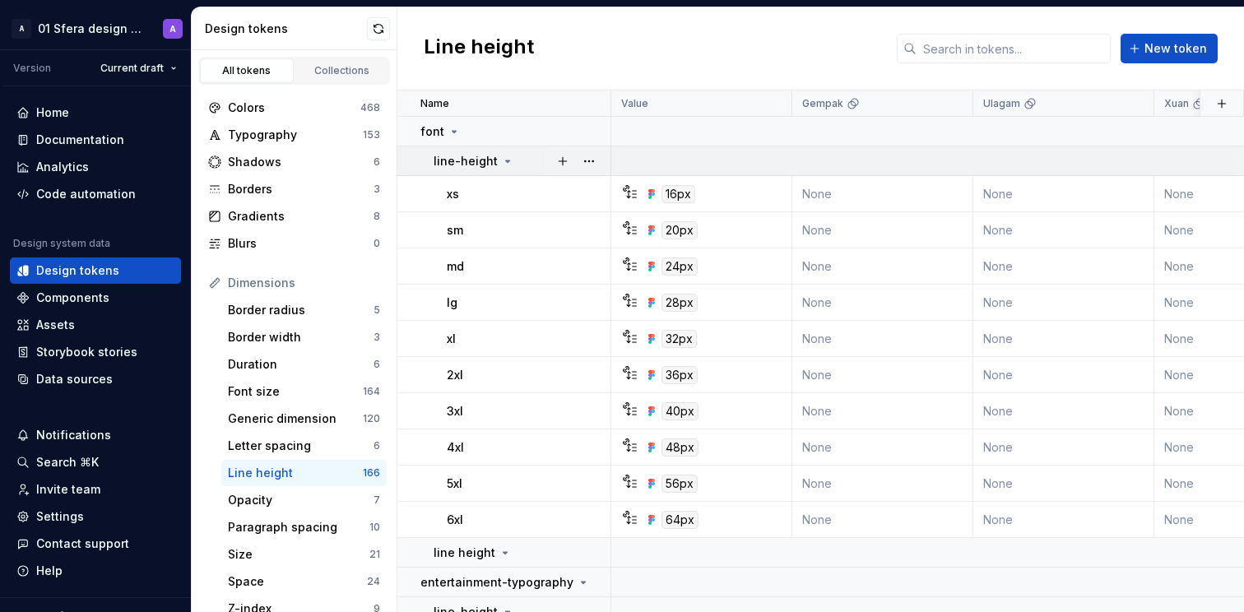
click at [488, 161] on p "line-height" at bounding box center [466, 161] width 64 height 16
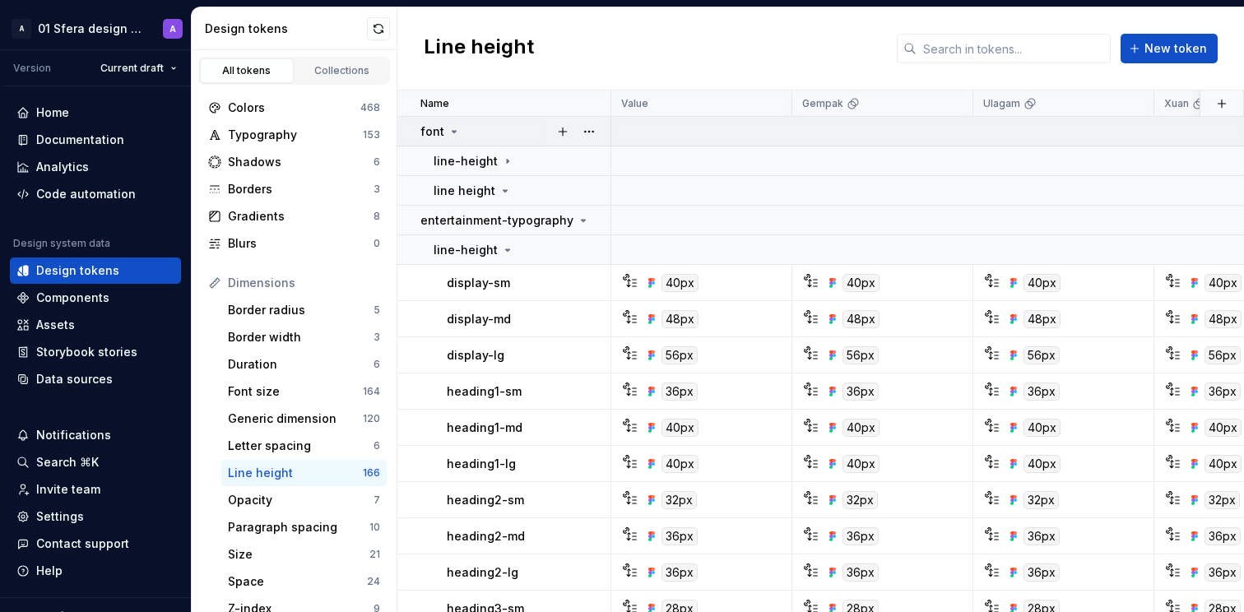
click at [439, 133] on p "font" at bounding box center [432, 131] width 24 height 16
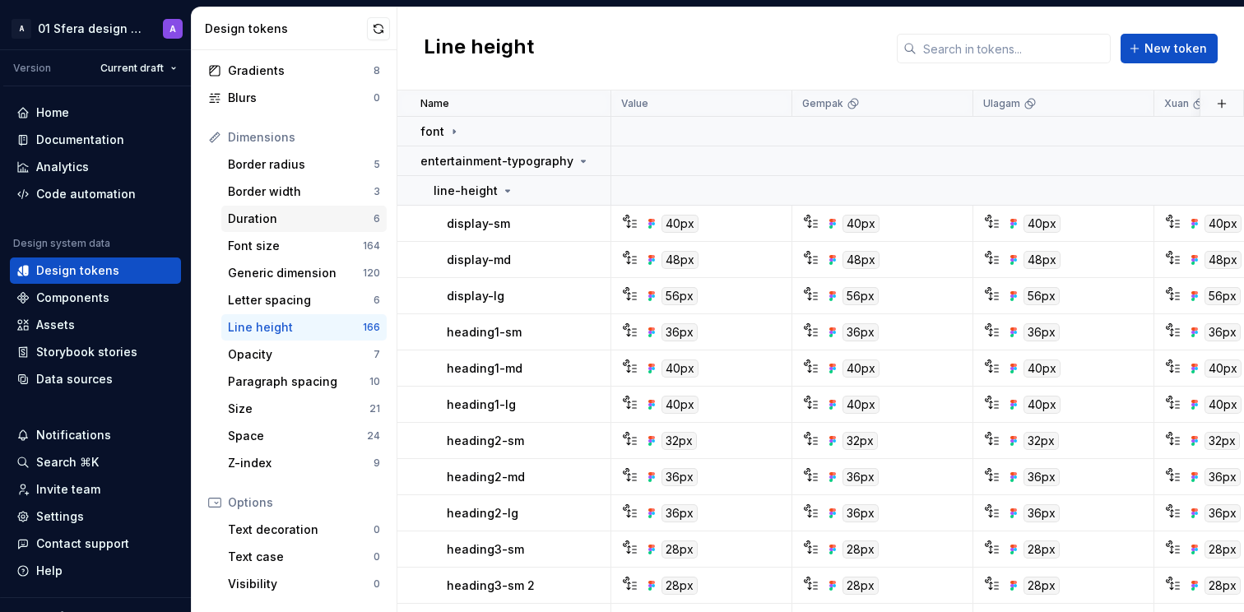
scroll to position [289, 0]
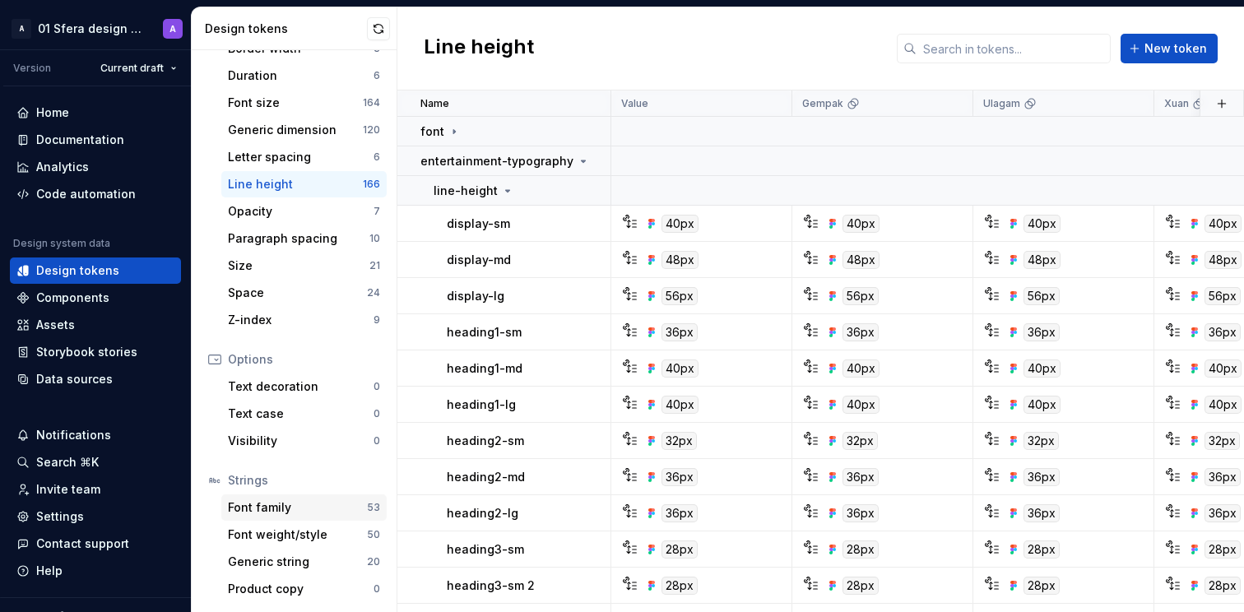
click at [305, 509] on div "Font family" at bounding box center [297, 507] width 139 height 16
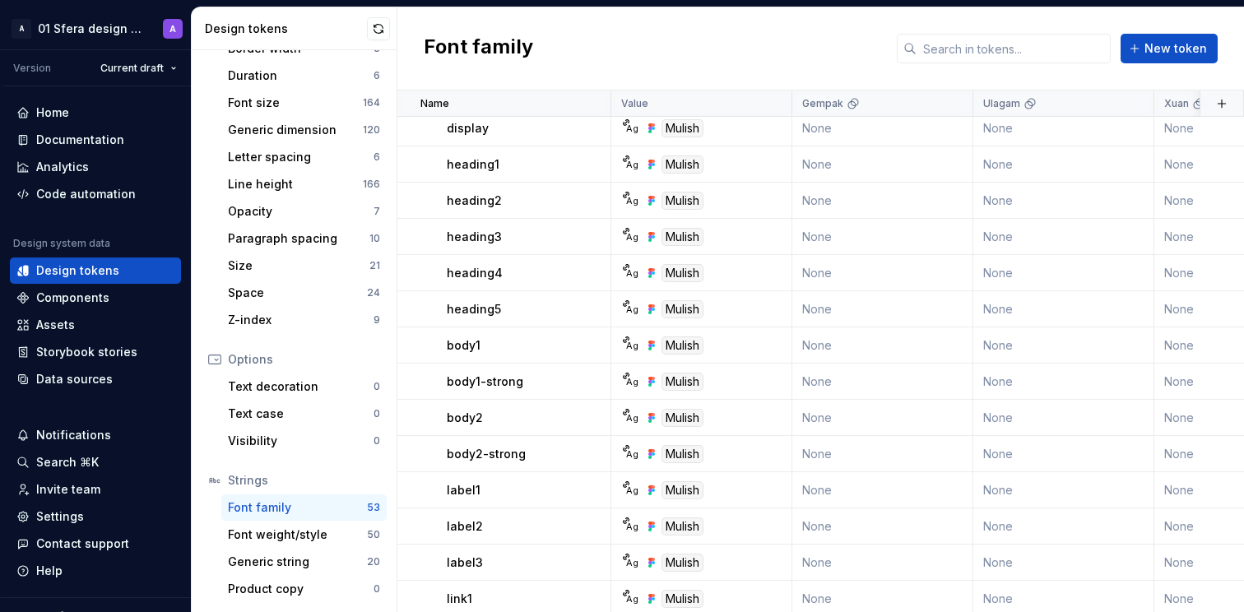
scroll to position [1728, 0]
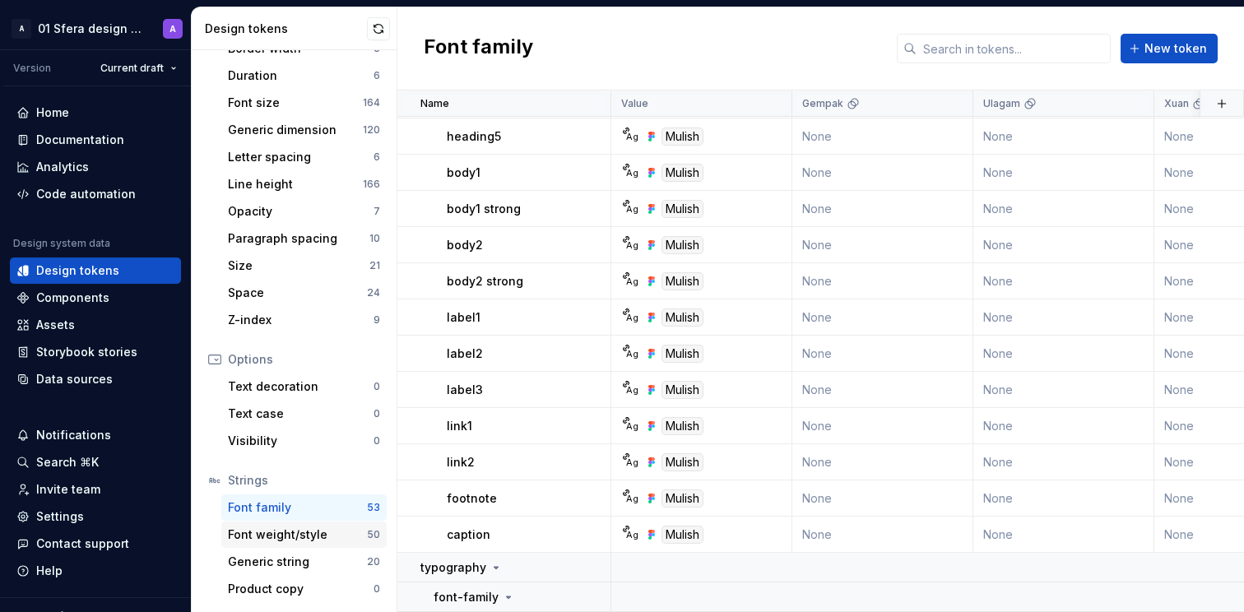
click at [269, 522] on div "Font weight/style 50" at bounding box center [303, 535] width 165 height 26
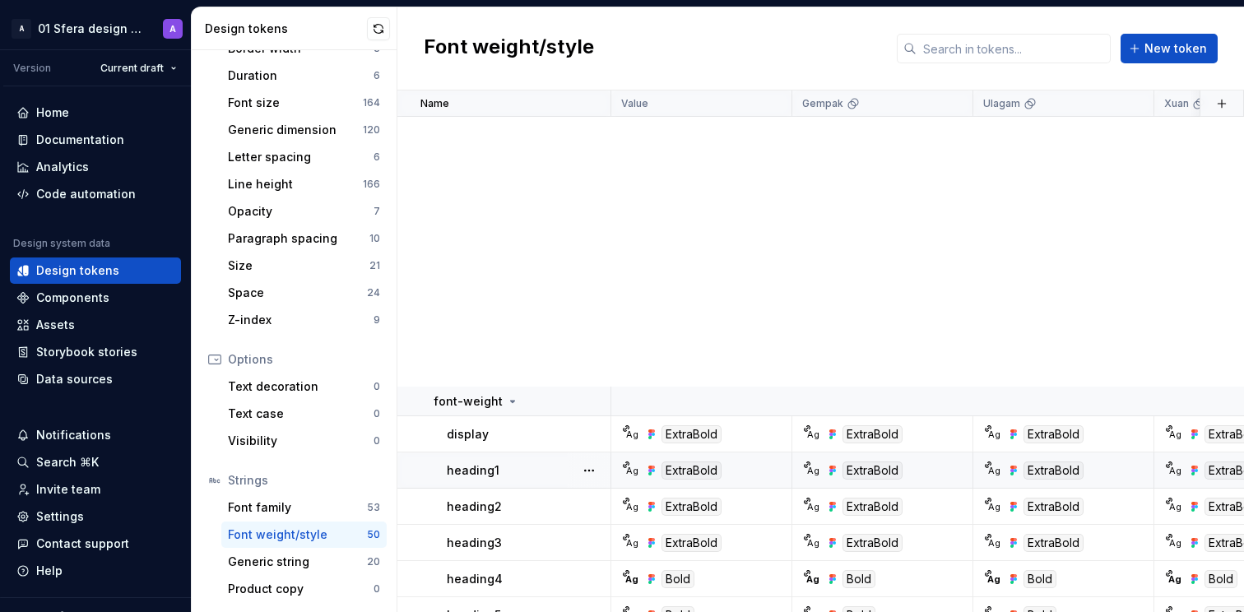
scroll to position [1620, 0]
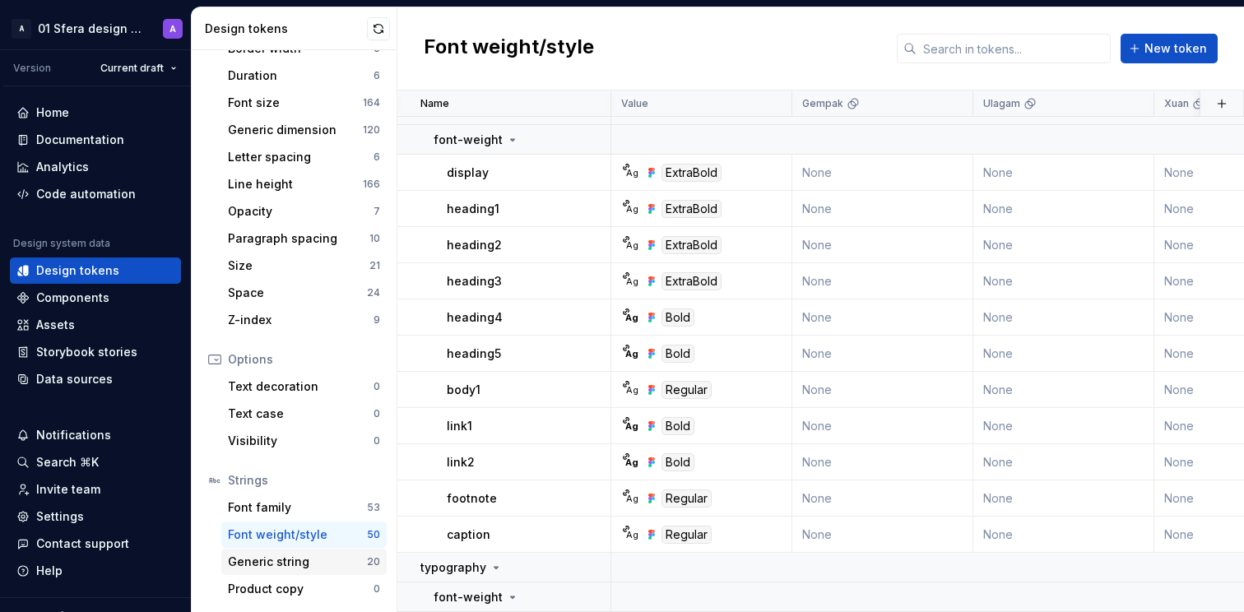
click at [273, 569] on div "Generic string" at bounding box center [297, 562] width 139 height 16
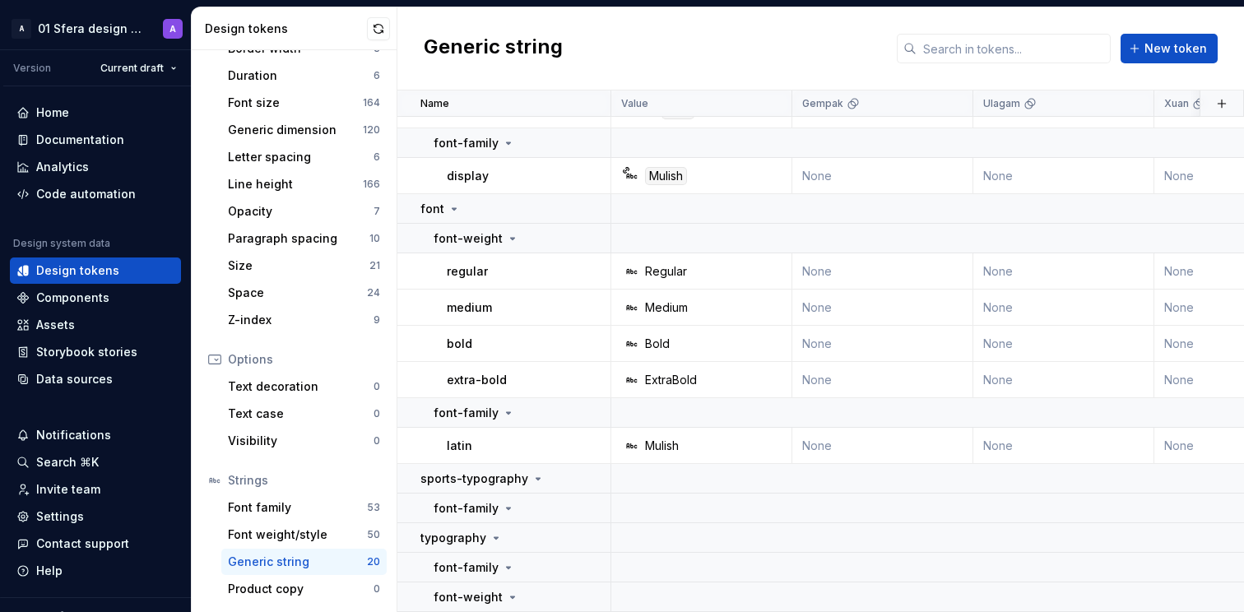
scroll to position [520, 0]
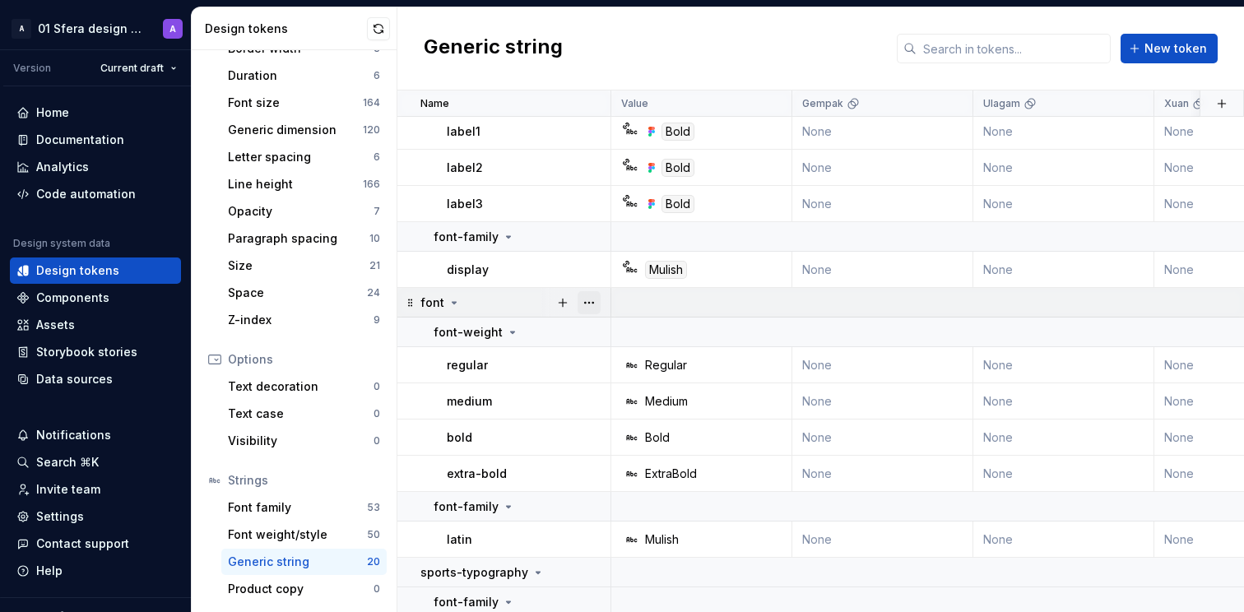
click at [588, 299] on button "button" at bounding box center [588, 302] width 23 height 23
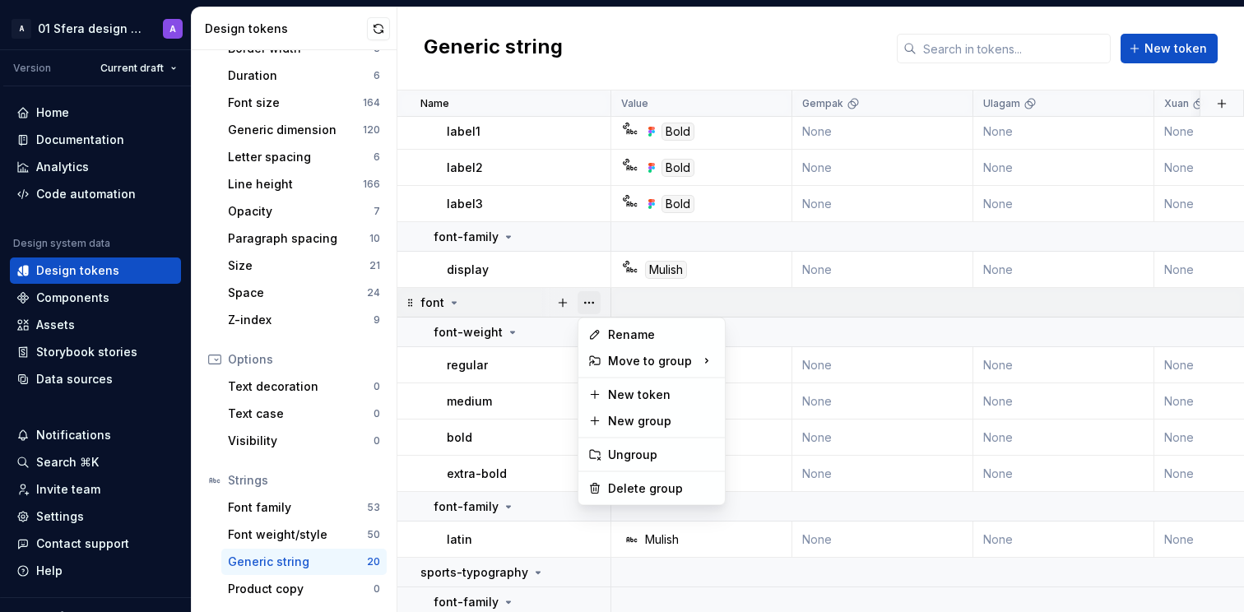
click at [588, 299] on button "button" at bounding box center [588, 302] width 23 height 23
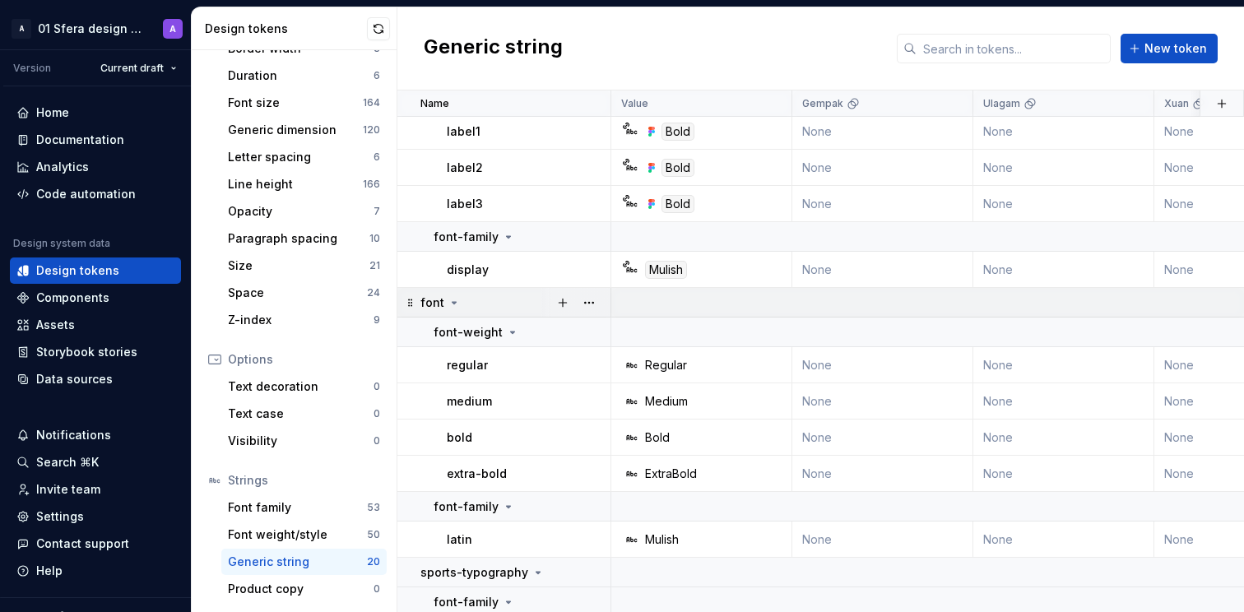
click at [454, 302] on icon at bounding box center [454, 303] width 4 height 2
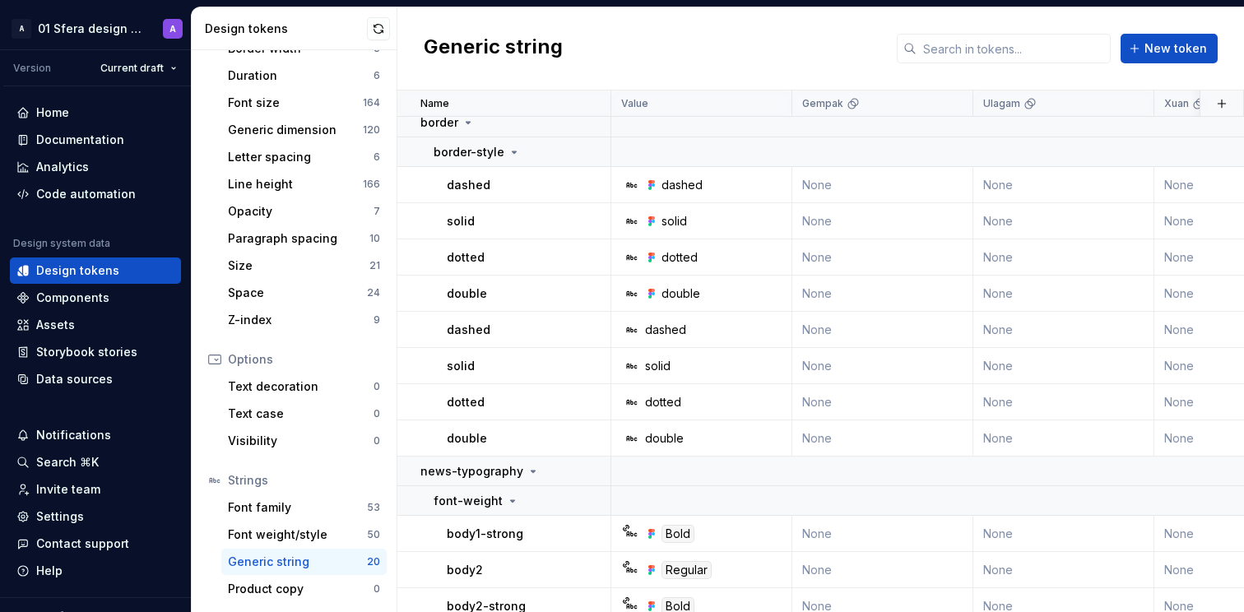
scroll to position [0, 0]
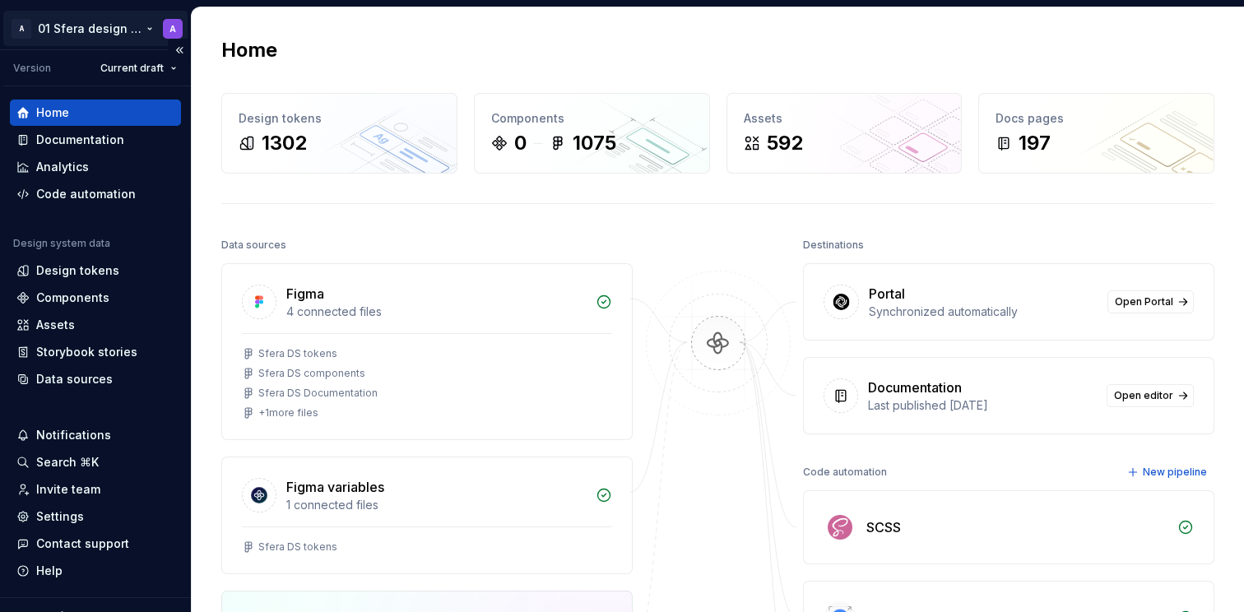
click at [81, 25] on html "A 01 Sfera design system A Version Current draft Home Documentation Analytics C…" at bounding box center [622, 306] width 1244 height 612
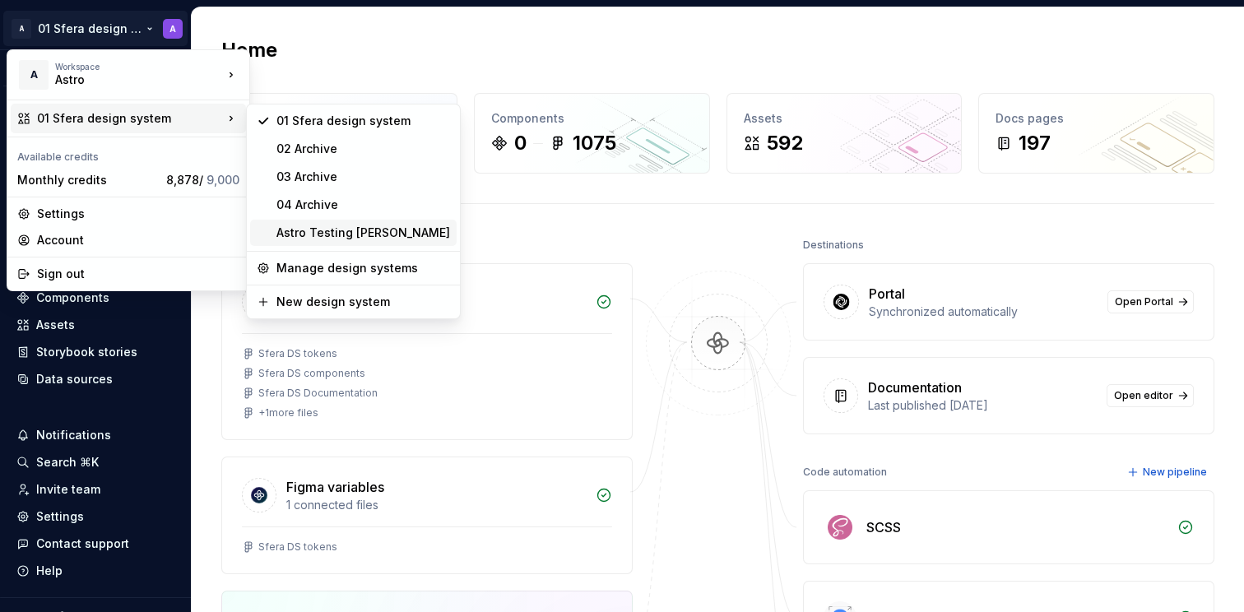
click at [309, 237] on div "Astro Testing [PERSON_NAME]" at bounding box center [363, 233] width 174 height 16
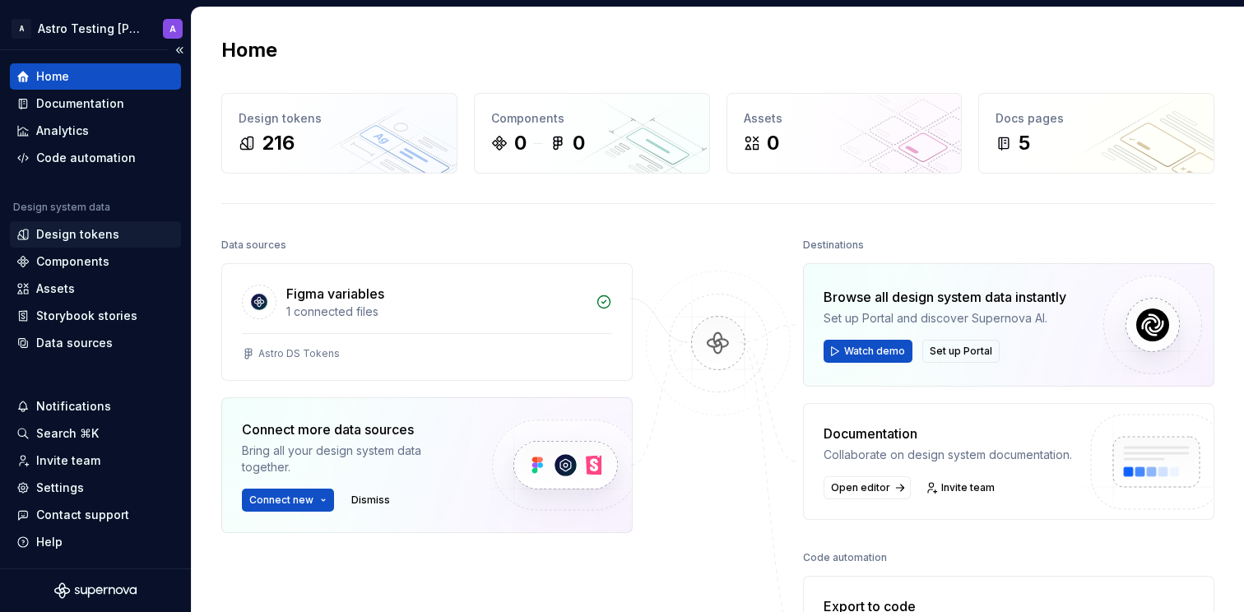
click at [117, 234] on div "Design tokens" at bounding box center [95, 234] width 158 height 16
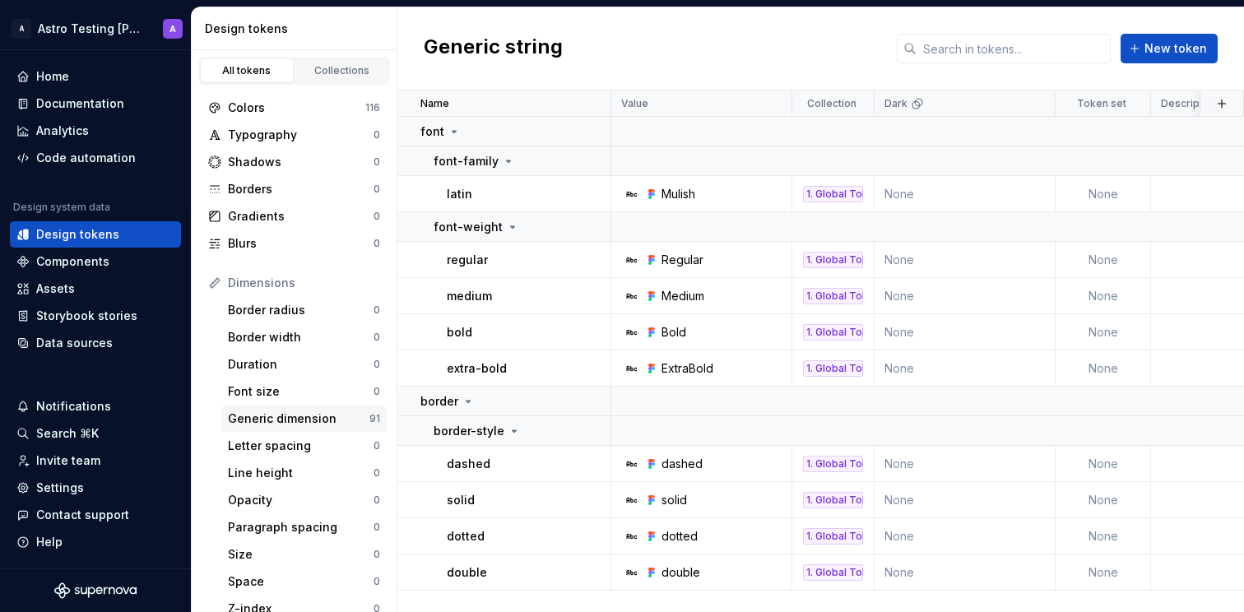
click at [318, 417] on div "Generic dimension" at bounding box center [298, 418] width 141 height 16
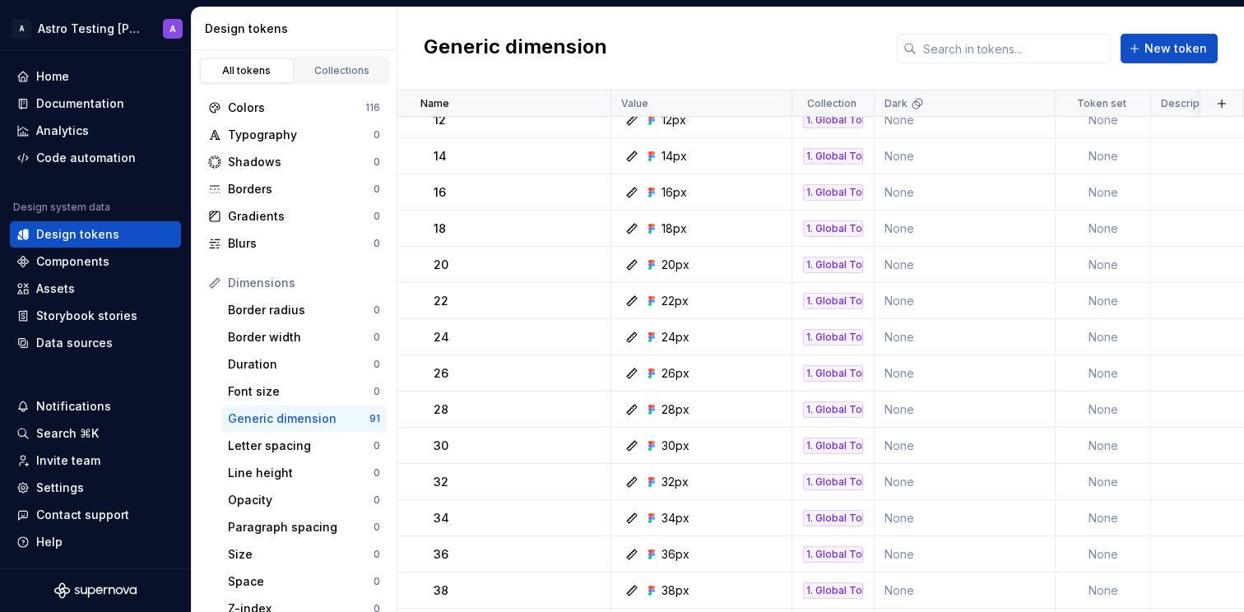
scroll to position [766, 0]
click at [304, 466] on div "Line height" at bounding box center [301, 473] width 146 height 16
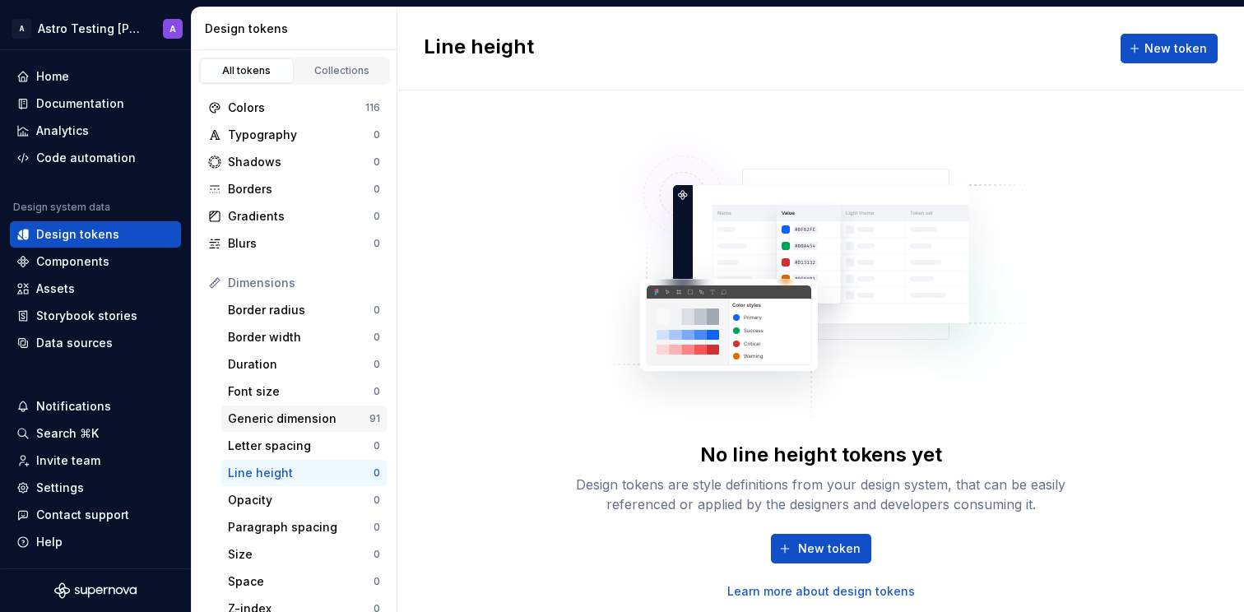
click at [328, 411] on div "Generic dimension" at bounding box center [298, 418] width 141 height 16
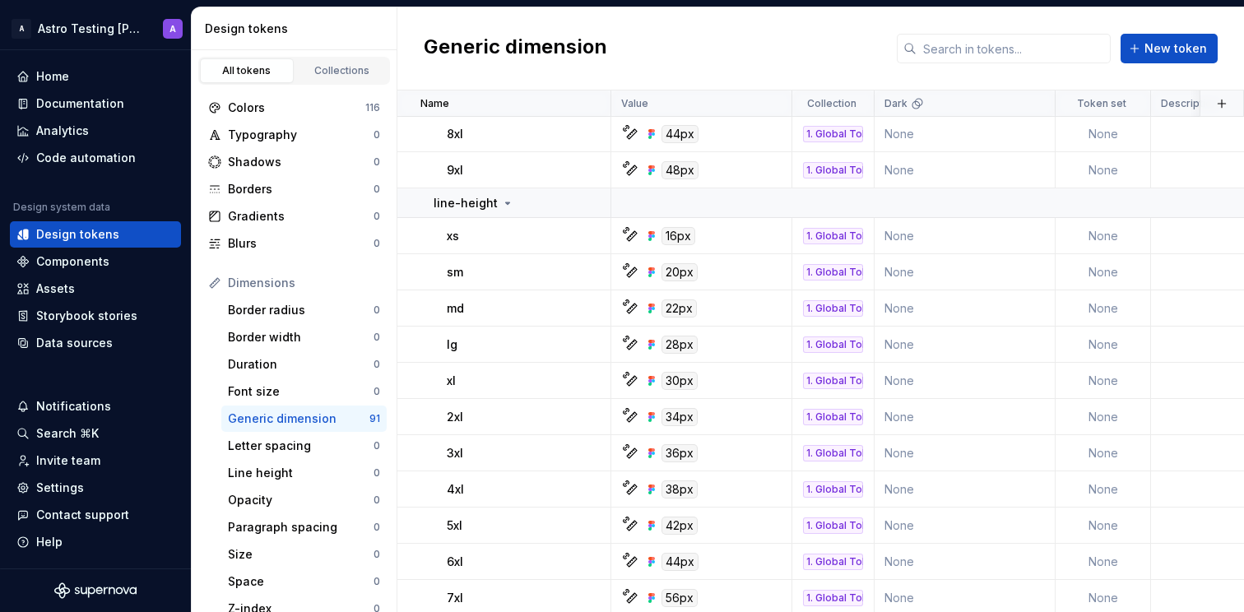
scroll to position [1870, 0]
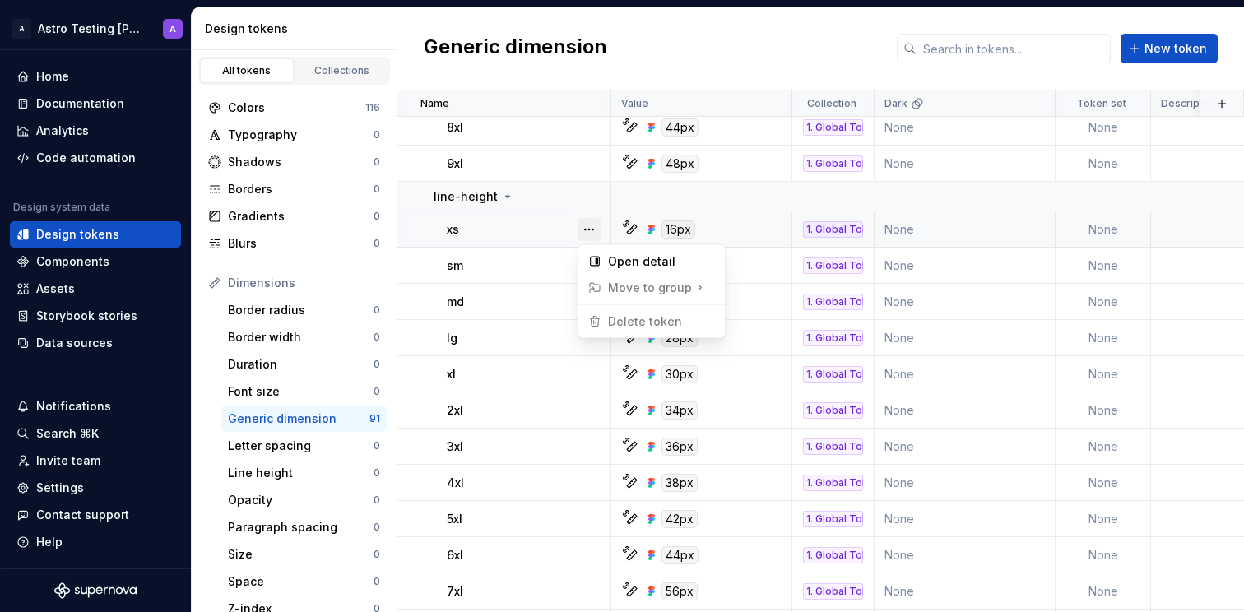
click at [588, 231] on button "button" at bounding box center [588, 229] width 23 height 23
click at [607, 256] on div "Open detail" at bounding box center [652, 261] width 140 height 26
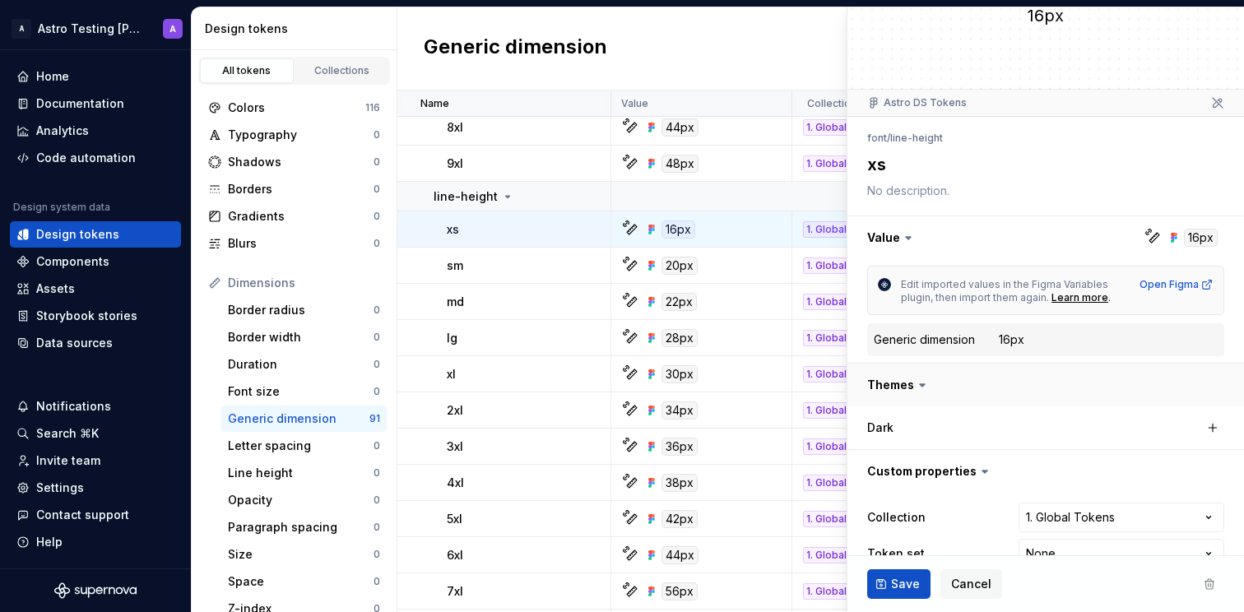
scroll to position [100, 0]
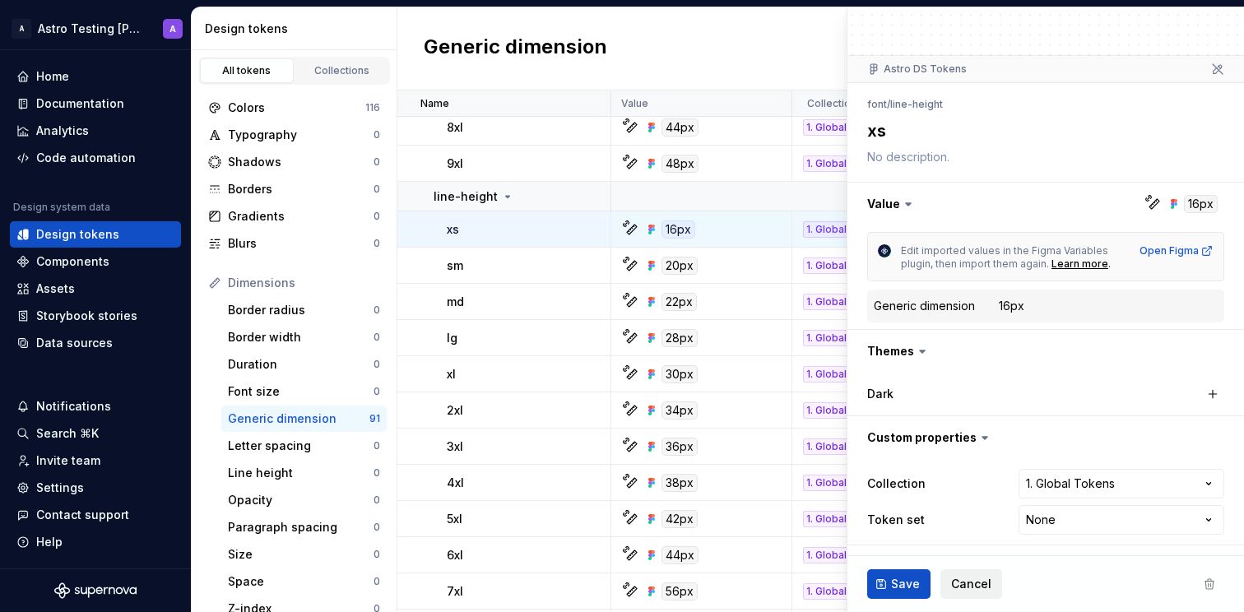
click at [968, 584] on span "Cancel" at bounding box center [971, 584] width 40 height 16
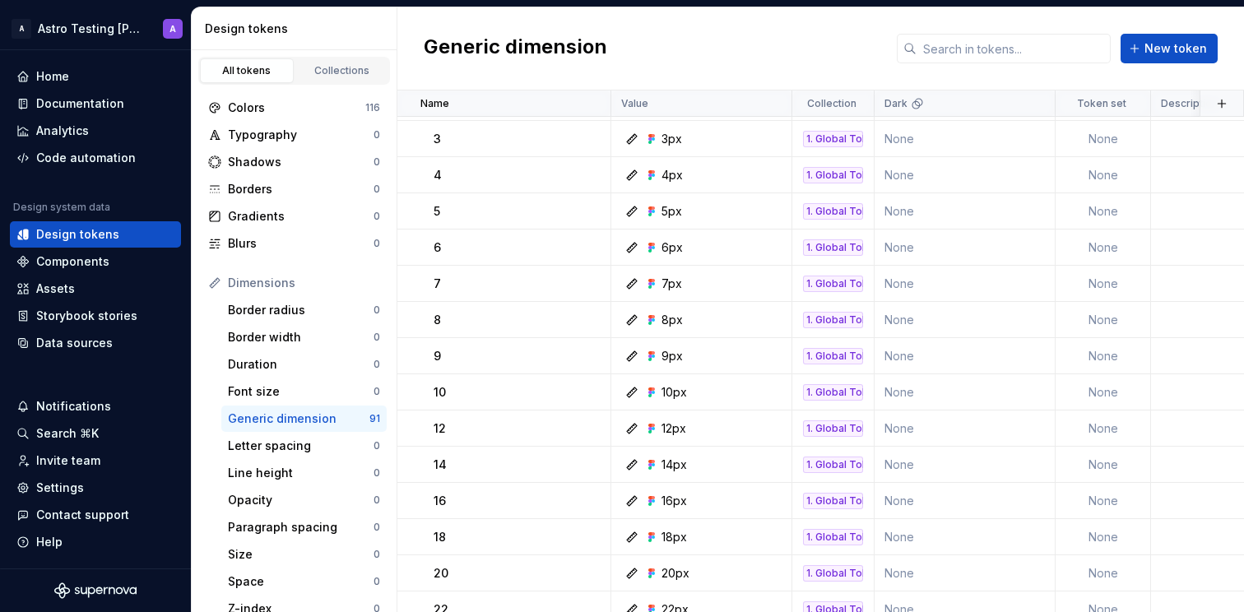
scroll to position [193, 0]
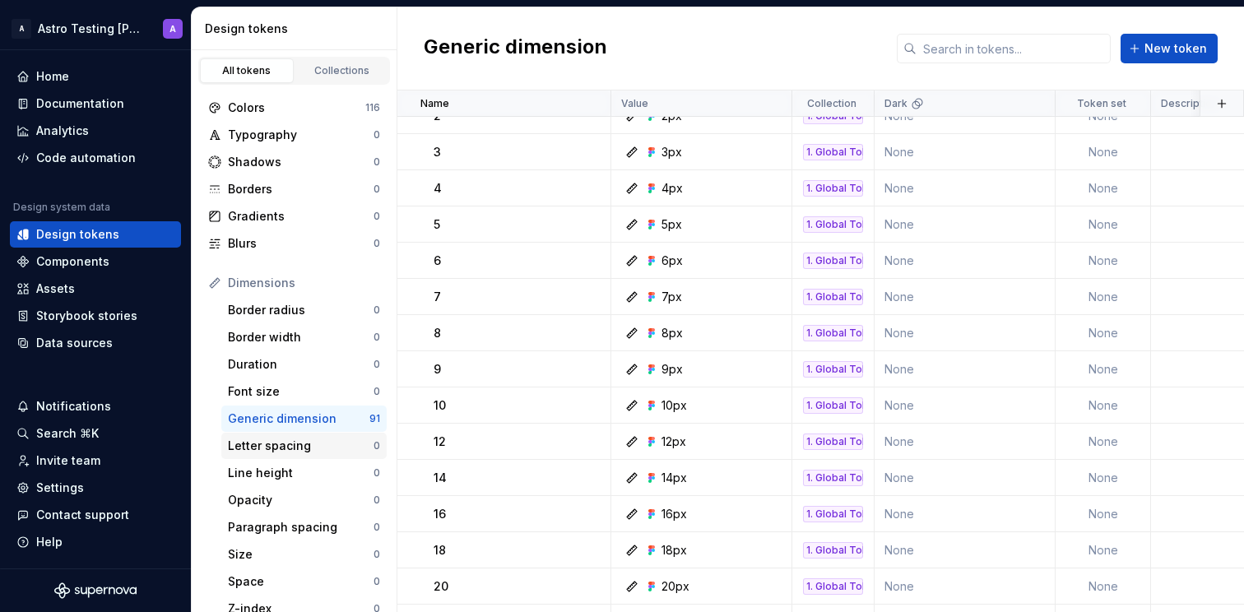
click at [314, 453] on div "Letter spacing" at bounding box center [301, 446] width 146 height 16
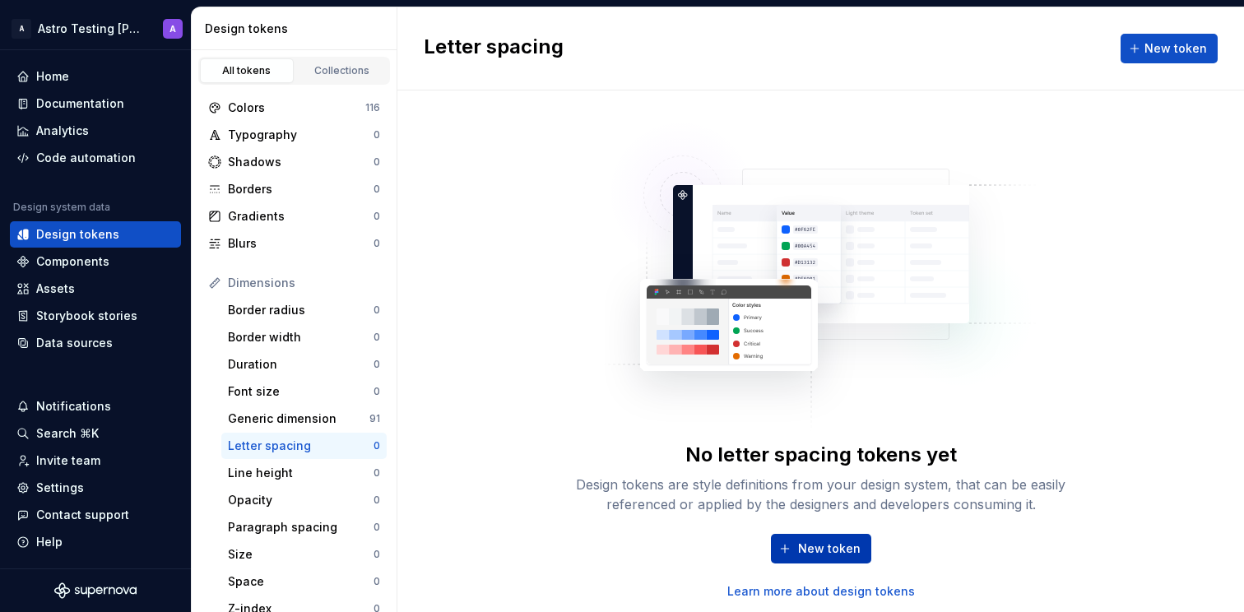
click at [831, 548] on span "New token" at bounding box center [829, 548] width 63 height 16
type textarea "*"
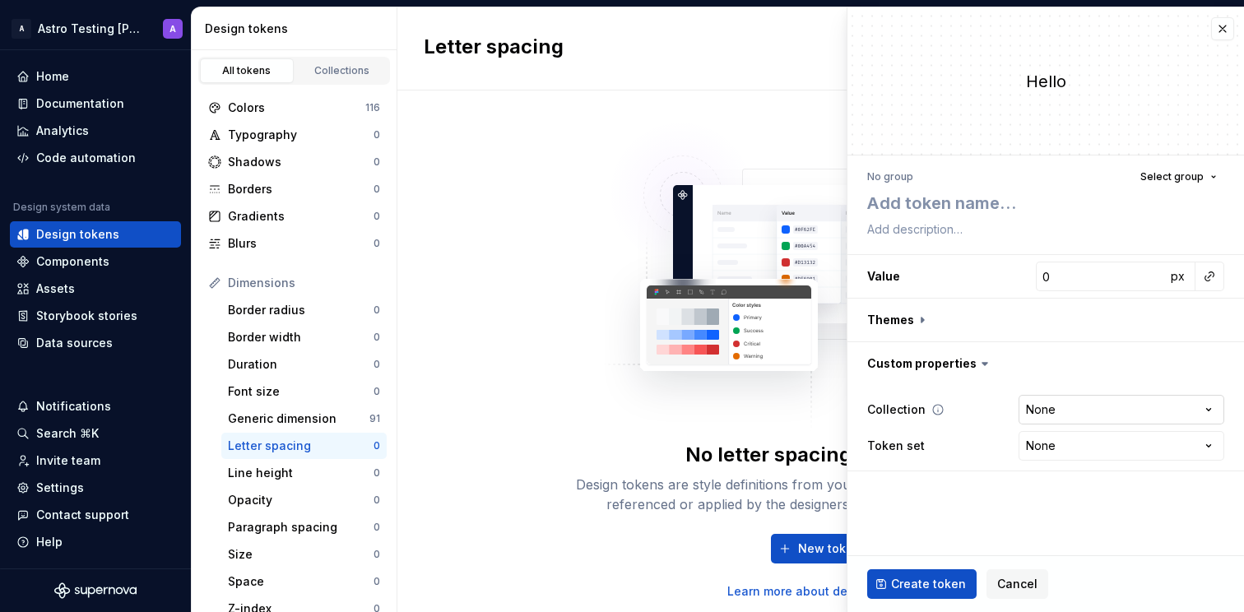
click at [1059, 412] on html "**********" at bounding box center [622, 306] width 1244 height 612
click at [1051, 448] on html "**********" at bounding box center [622, 306] width 1244 height 612
click at [1020, 583] on span "Cancel" at bounding box center [1017, 584] width 40 height 16
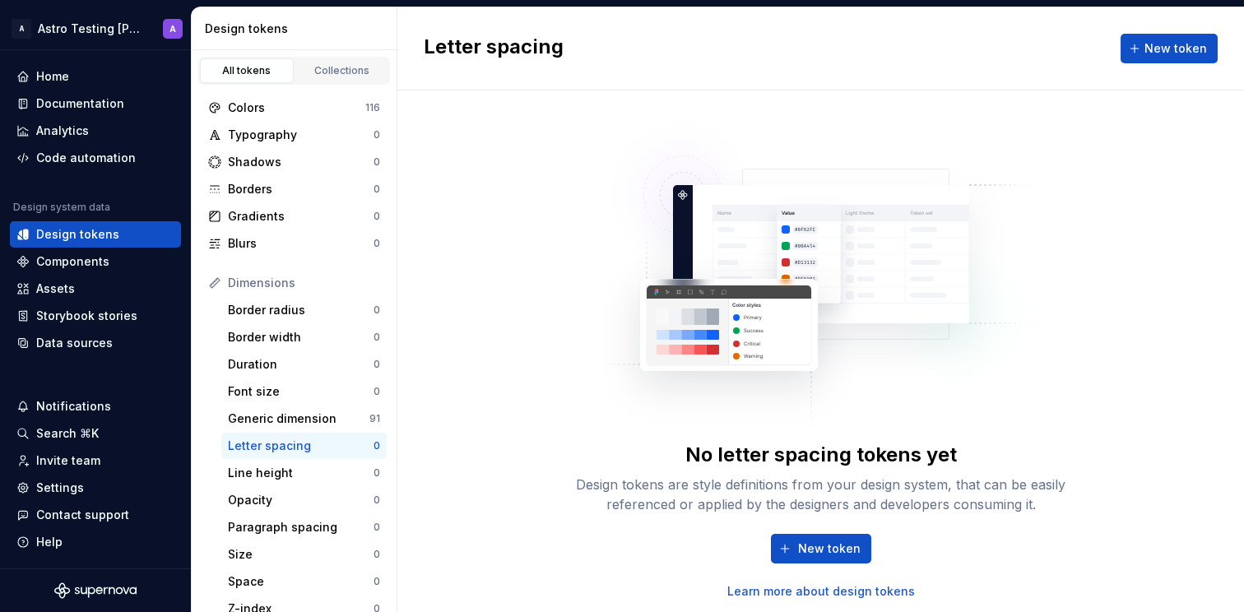
click at [540, 243] on div "No letter spacing tokens yet Design tokens are style definitions from your desi…" at bounding box center [820, 351] width 846 height 522
click at [326, 75] on div "Collections" at bounding box center [342, 70] width 82 height 13
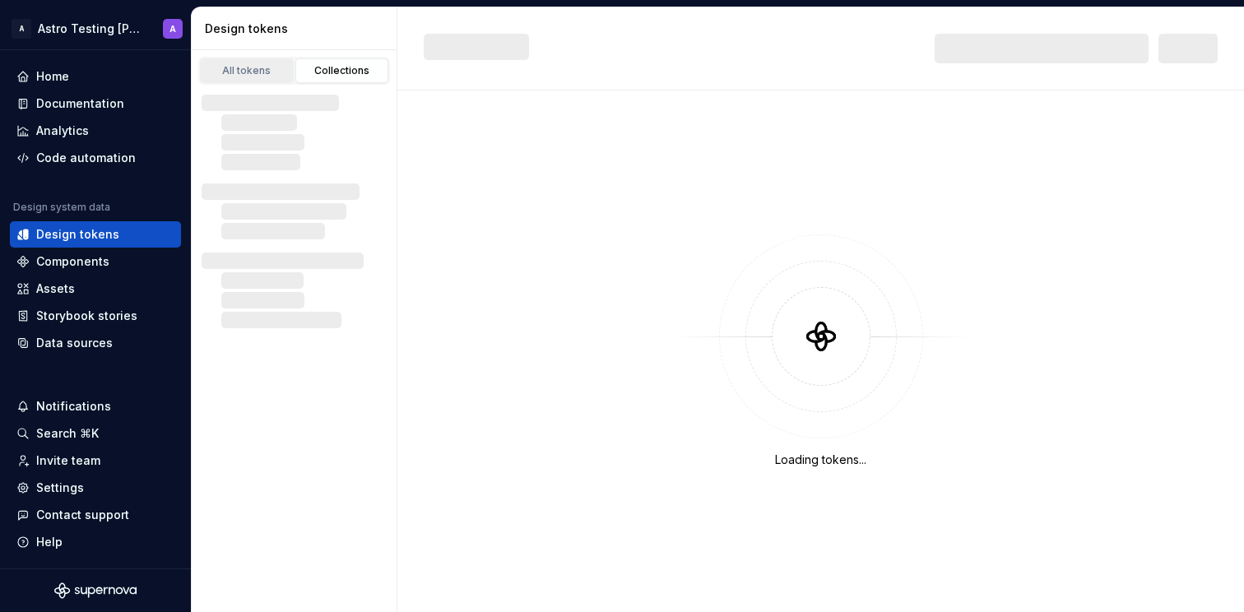
click at [270, 69] on div "All tokens" at bounding box center [247, 70] width 82 height 13
